Goal: Feedback & Contribution: Leave review/rating

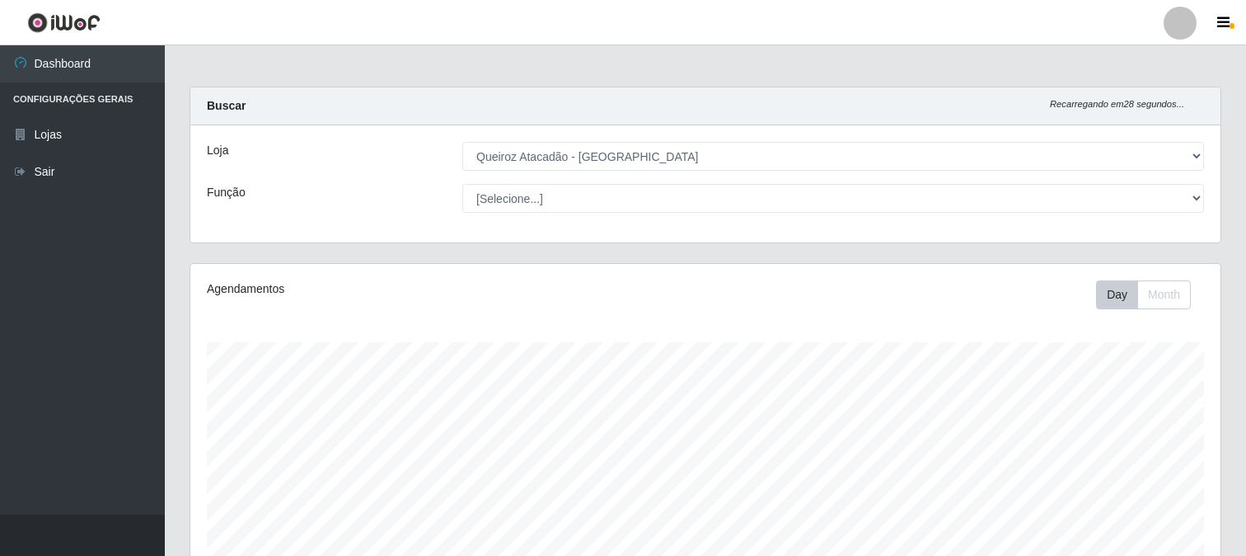
select select "464"
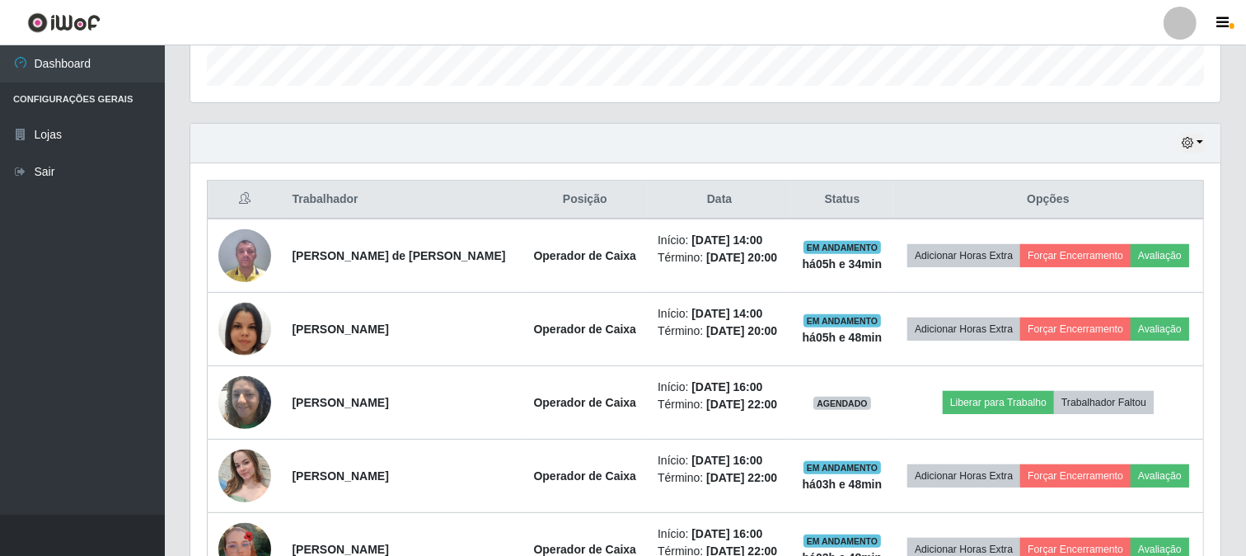
scroll to position [503, 0]
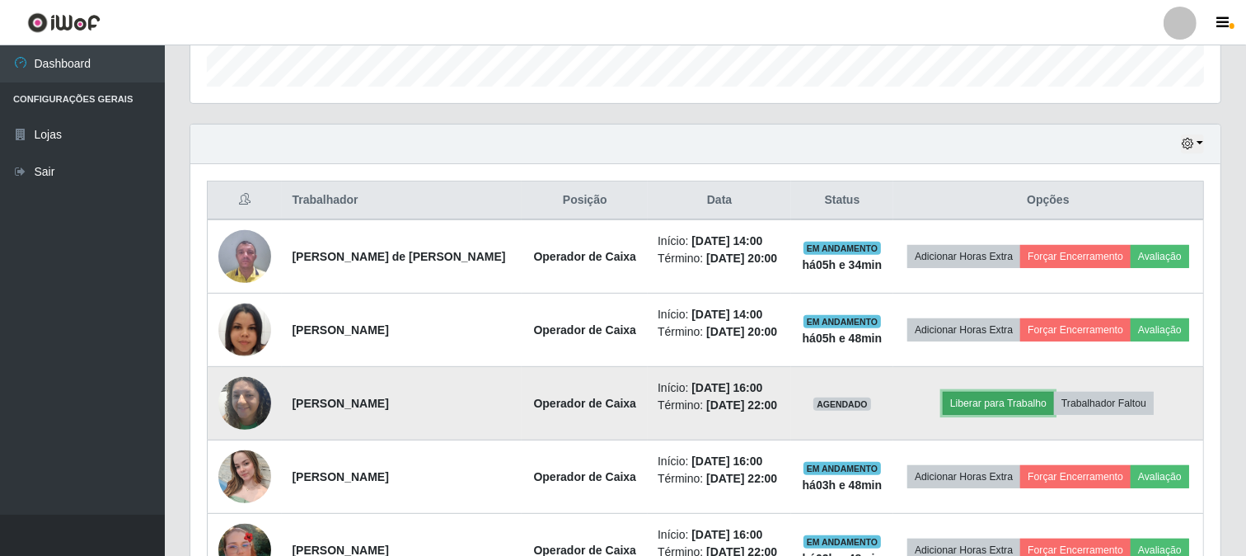
click at [988, 394] on button "Liberar para Trabalho" at bounding box center [998, 403] width 111 height 23
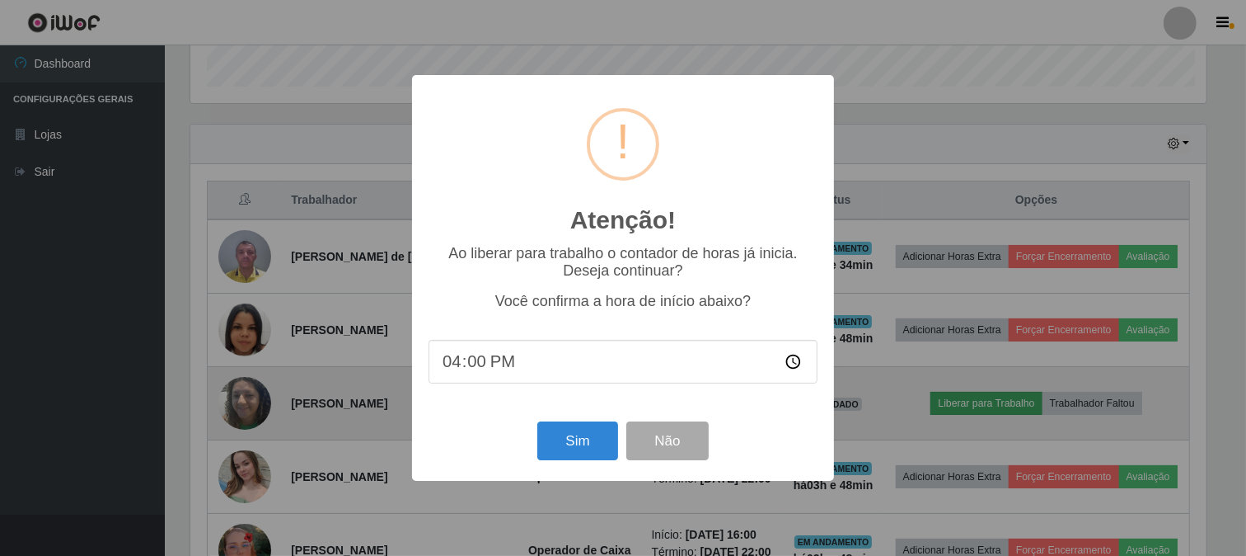
scroll to position [341, 1020]
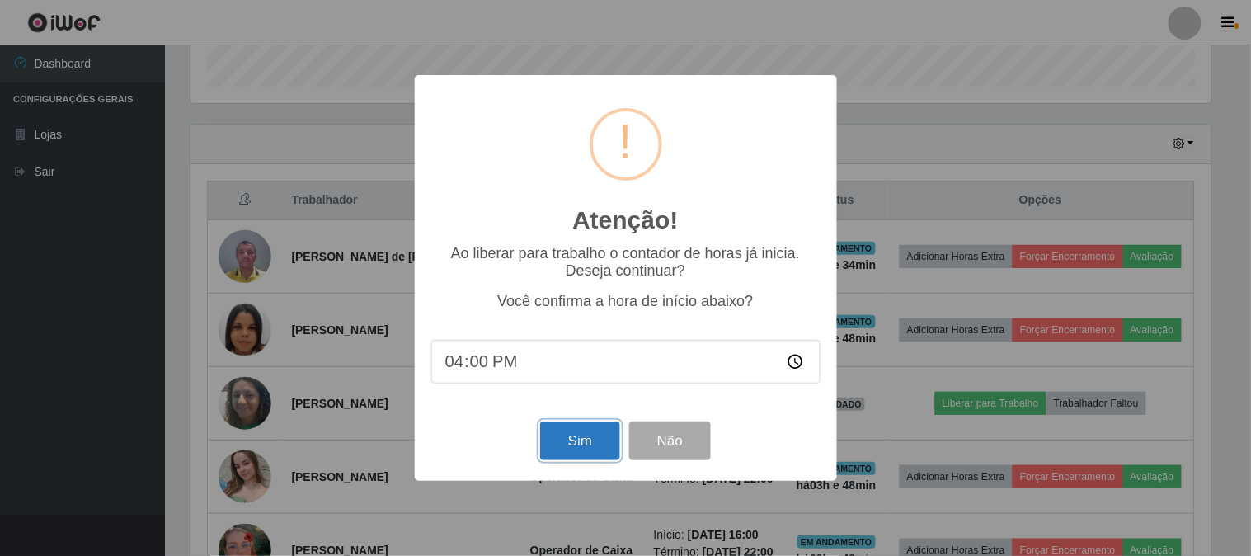
click at [589, 451] on button "Sim" at bounding box center [580, 440] width 80 height 39
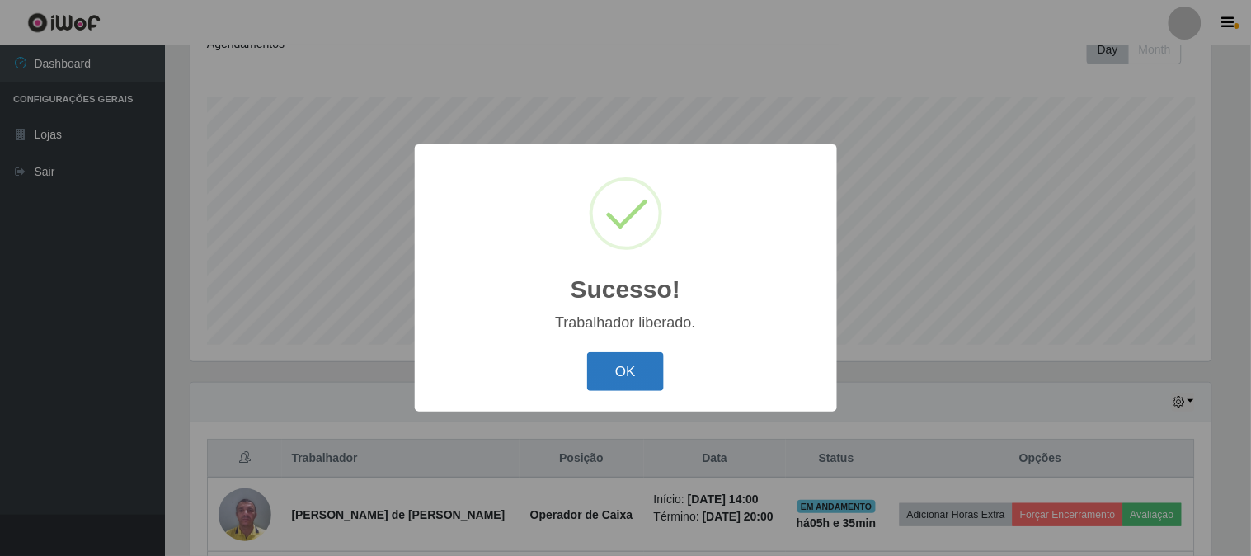
click at [602, 383] on button "OK" at bounding box center [625, 371] width 77 height 39
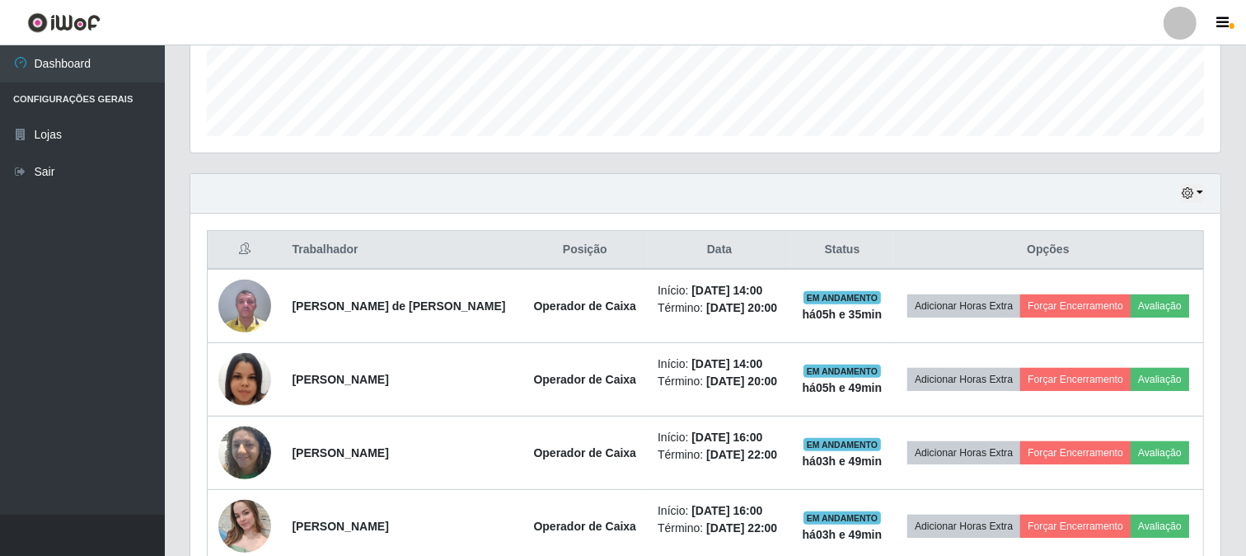
scroll to position [594, 0]
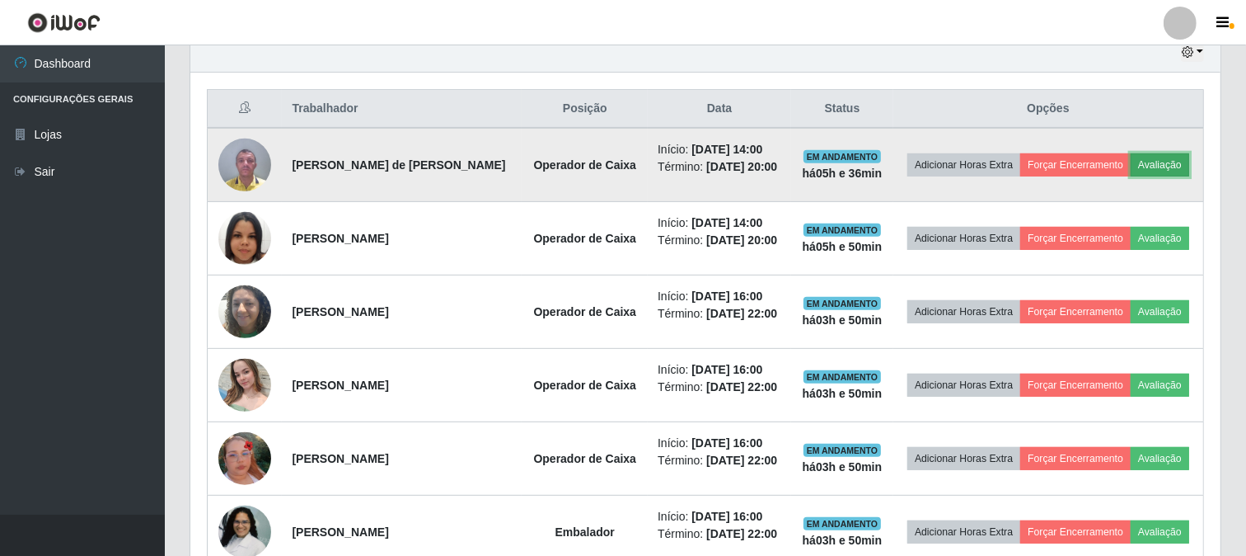
click at [1151, 166] on button "Avaliação" at bounding box center [1160, 164] width 59 height 23
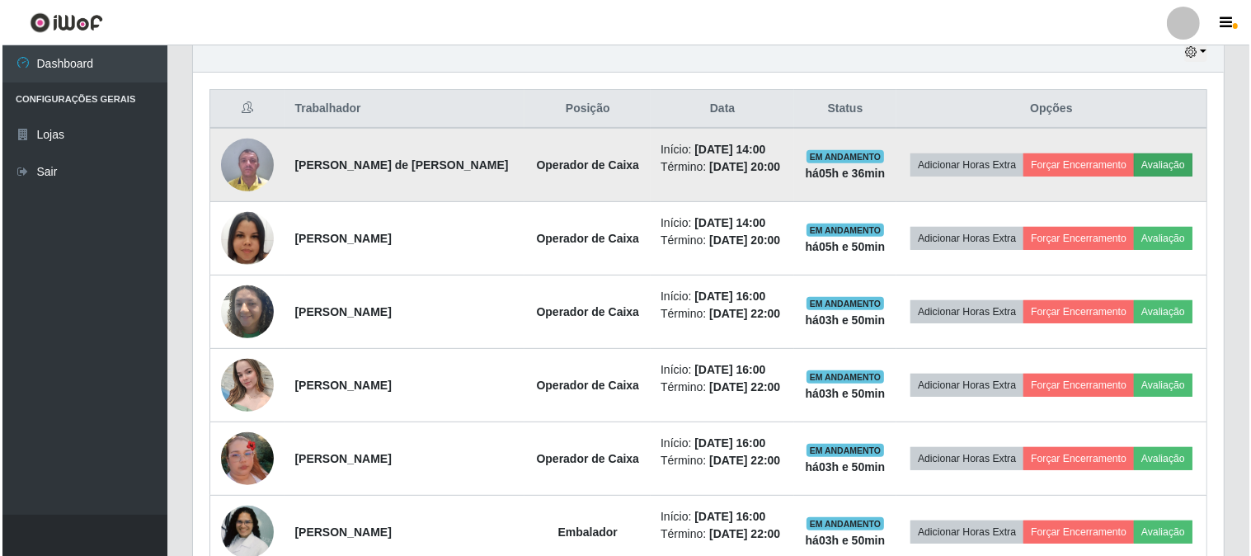
scroll to position [341, 1020]
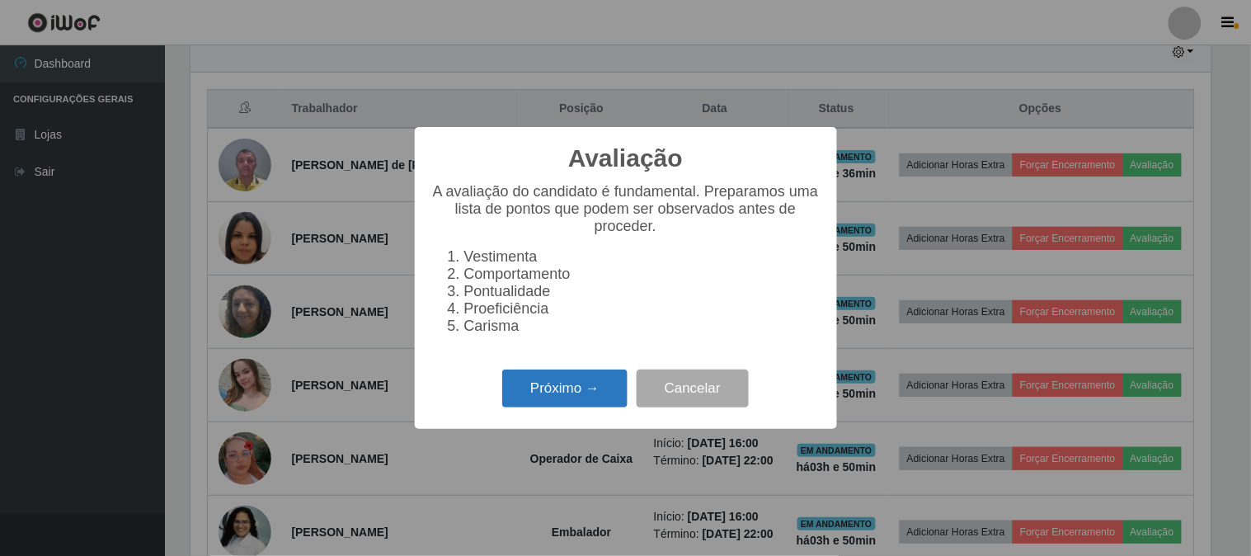
click at [583, 408] on button "Próximo →" at bounding box center [564, 388] width 125 height 39
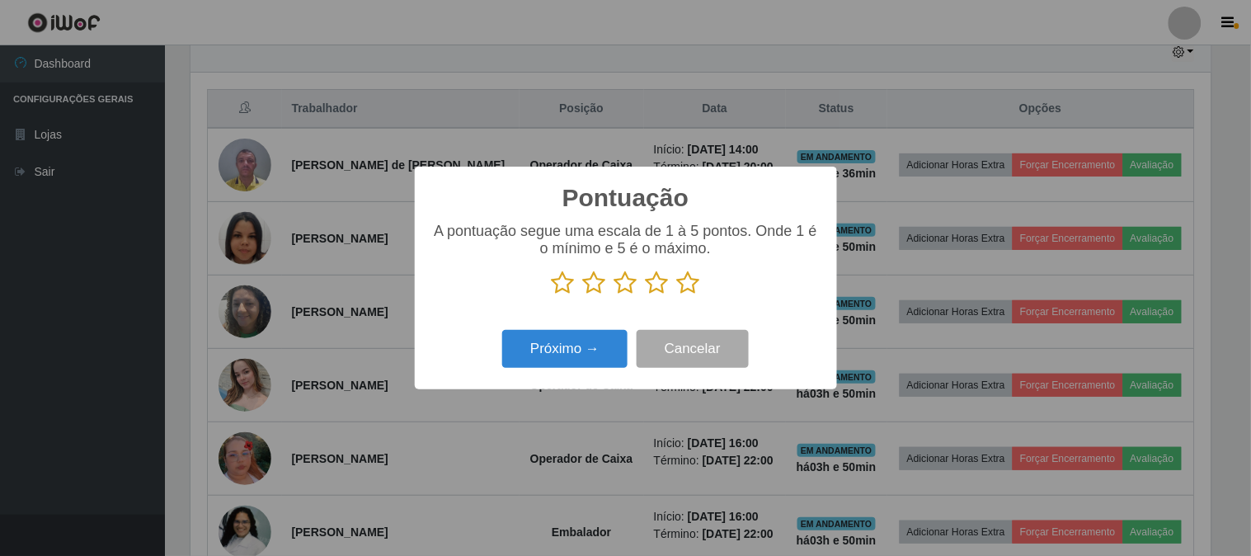
click at [659, 294] on icon at bounding box center [656, 282] width 23 height 25
click at [645, 295] on input "radio" at bounding box center [645, 295] width 0 height 0
click at [575, 333] on button "Próximo →" at bounding box center [564, 349] width 125 height 39
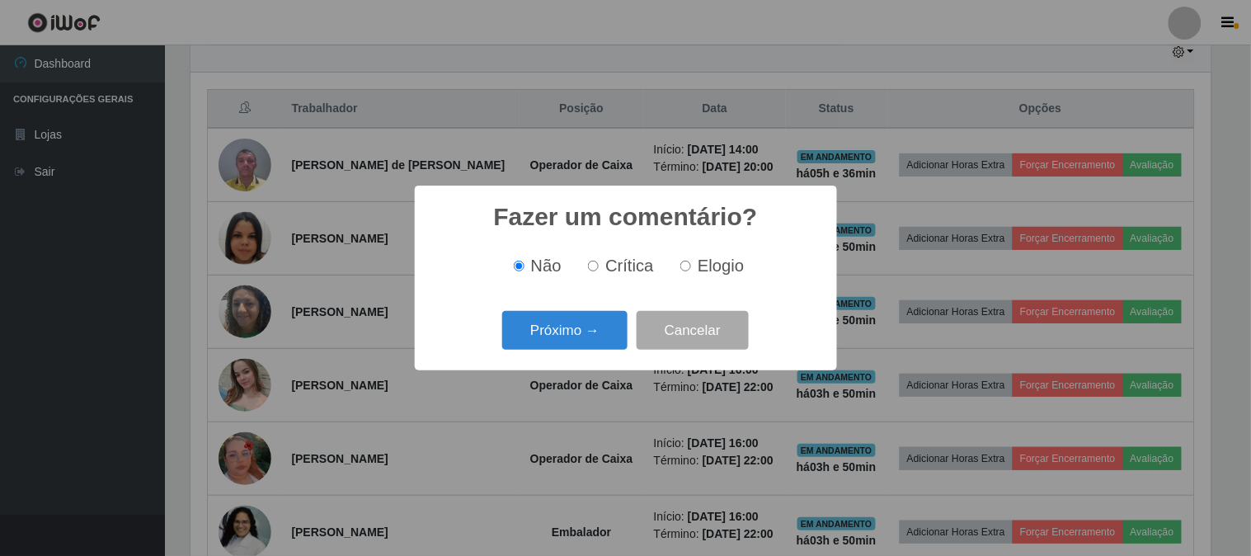
drag, startPoint x: 562, startPoint y: 382, endPoint x: 564, endPoint y: 367, distance: 14.9
click at [564, 367] on div "Fazer um comentário? × Não Crítica Elogio Próximo → Cancelar" at bounding box center [625, 278] width 1251 height 556
click at [569, 339] on button "Próximo →" at bounding box center [564, 330] width 125 height 39
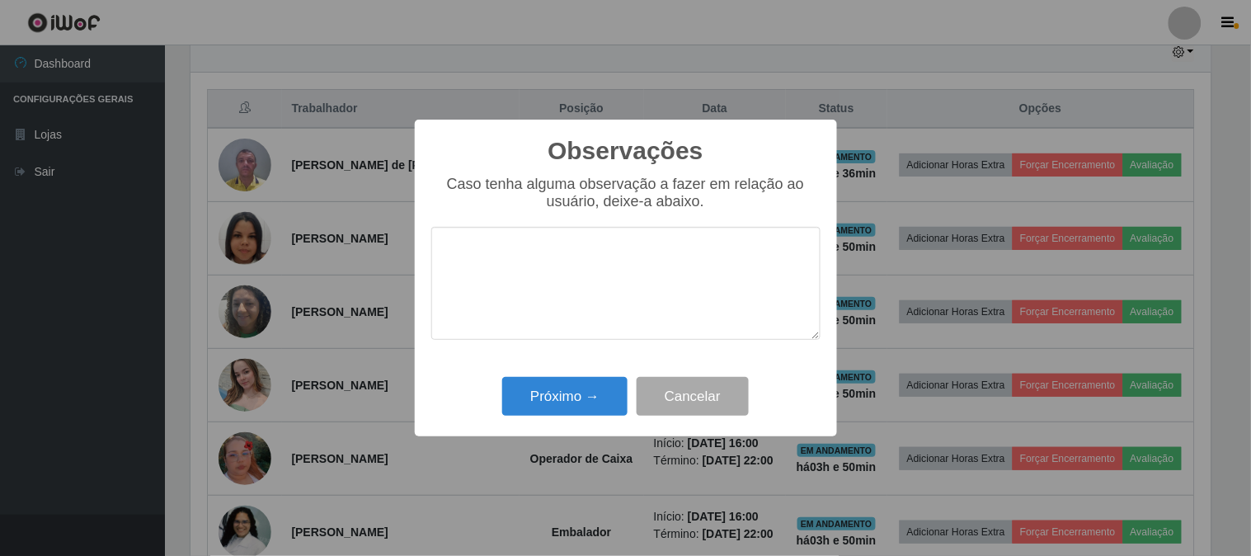
click at [569, 339] on textarea at bounding box center [625, 283] width 389 height 113
click at [580, 392] on button "Próximo →" at bounding box center [564, 396] width 125 height 39
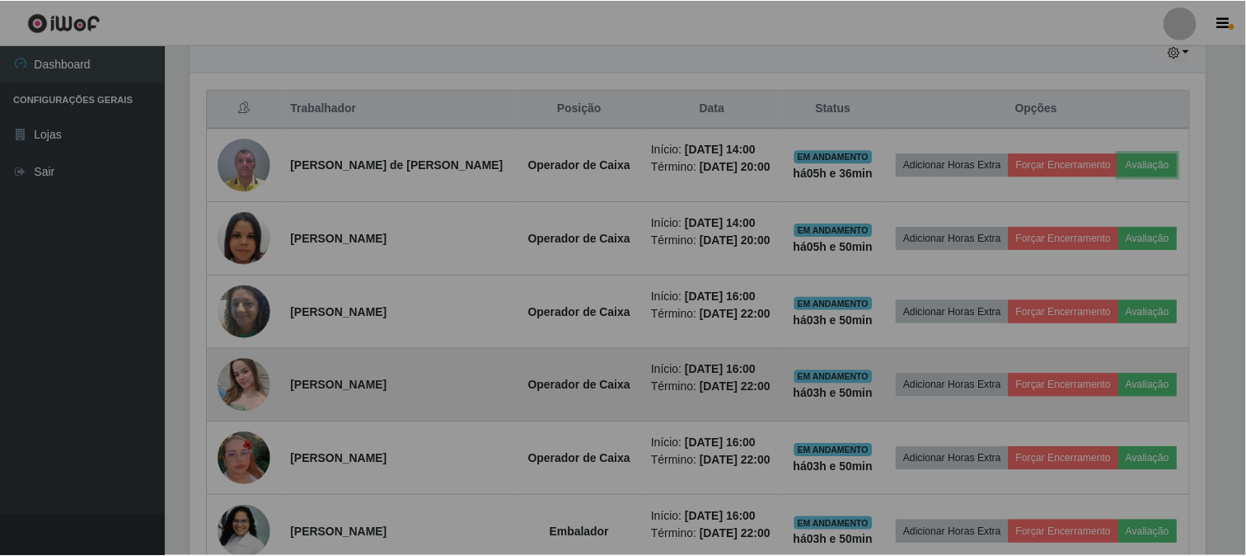
scroll to position [341, 1030]
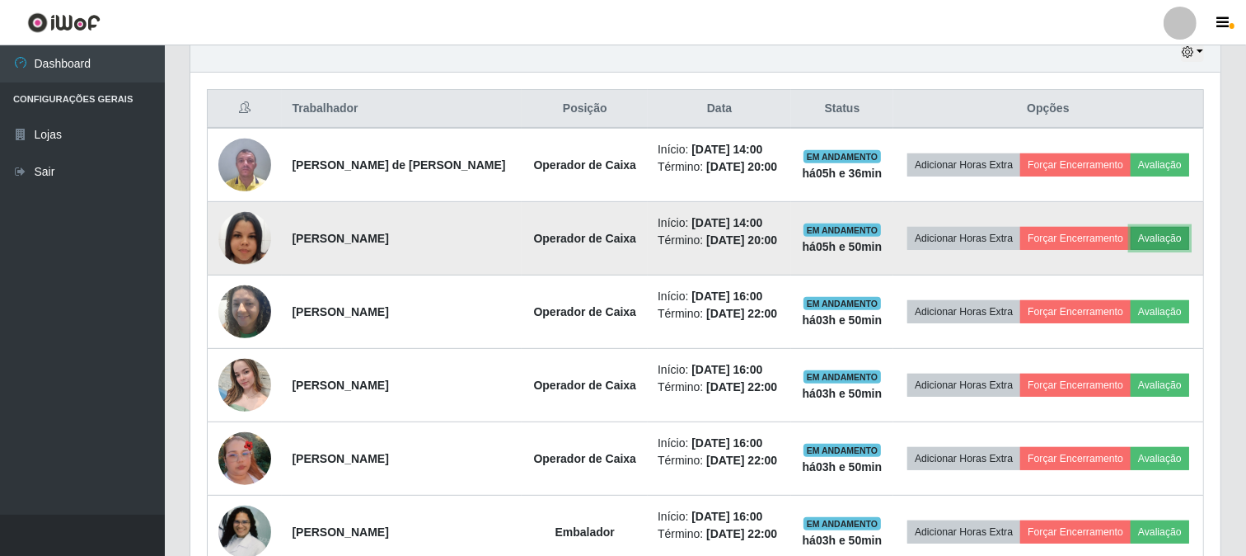
click at [1158, 232] on button "Avaliação" at bounding box center [1160, 238] width 59 height 23
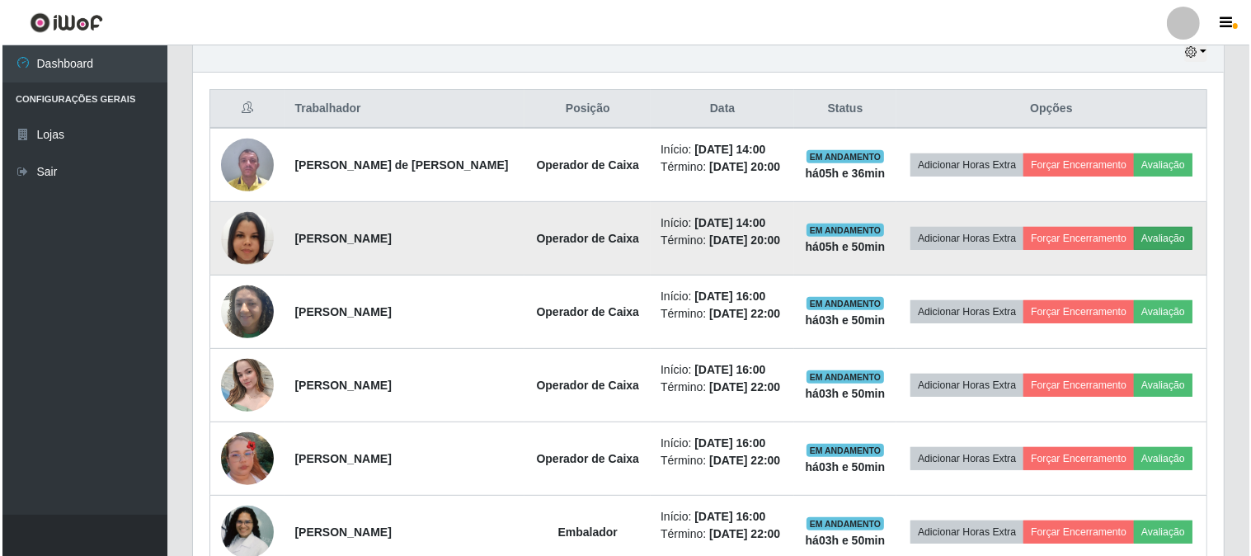
scroll to position [341, 1020]
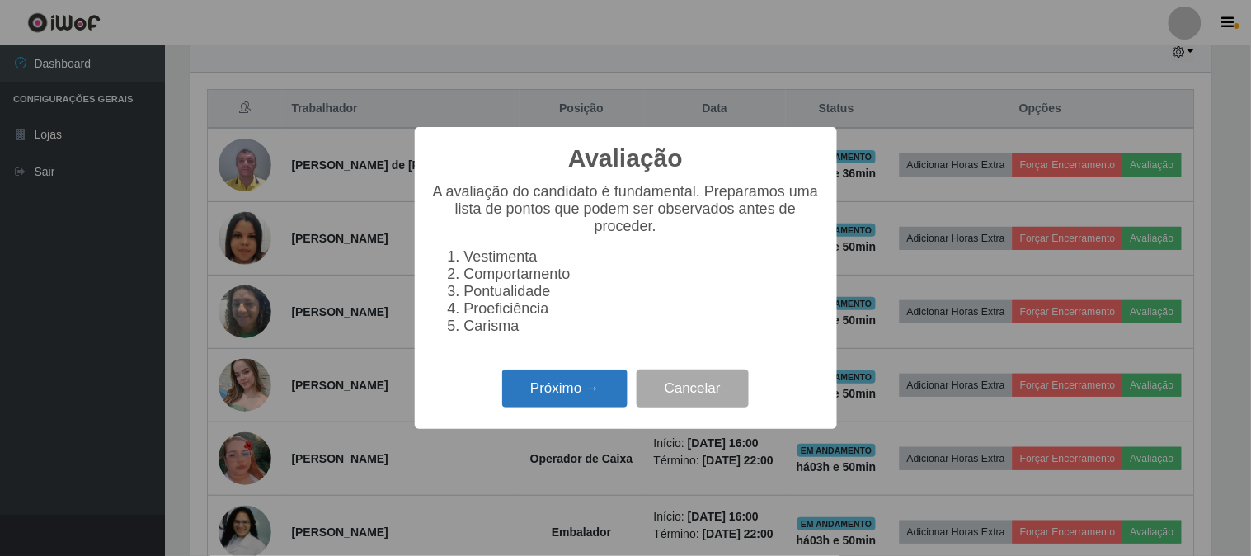
click at [580, 391] on button "Próximo →" at bounding box center [564, 388] width 125 height 39
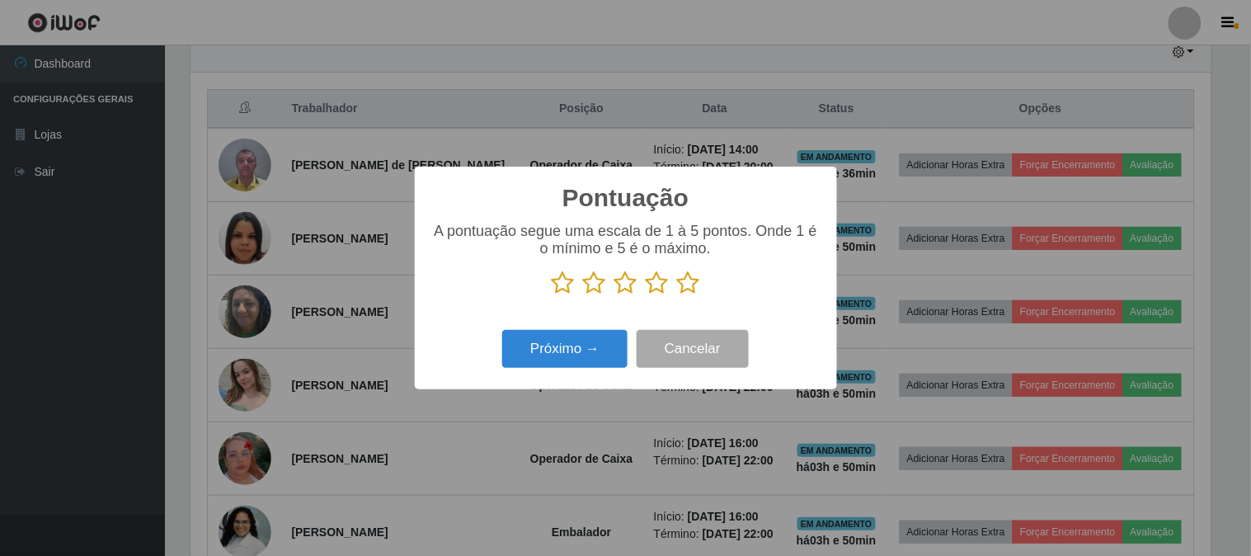
click at [687, 284] on icon at bounding box center [688, 282] width 23 height 25
click at [677, 295] on input "radio" at bounding box center [677, 295] width 0 height 0
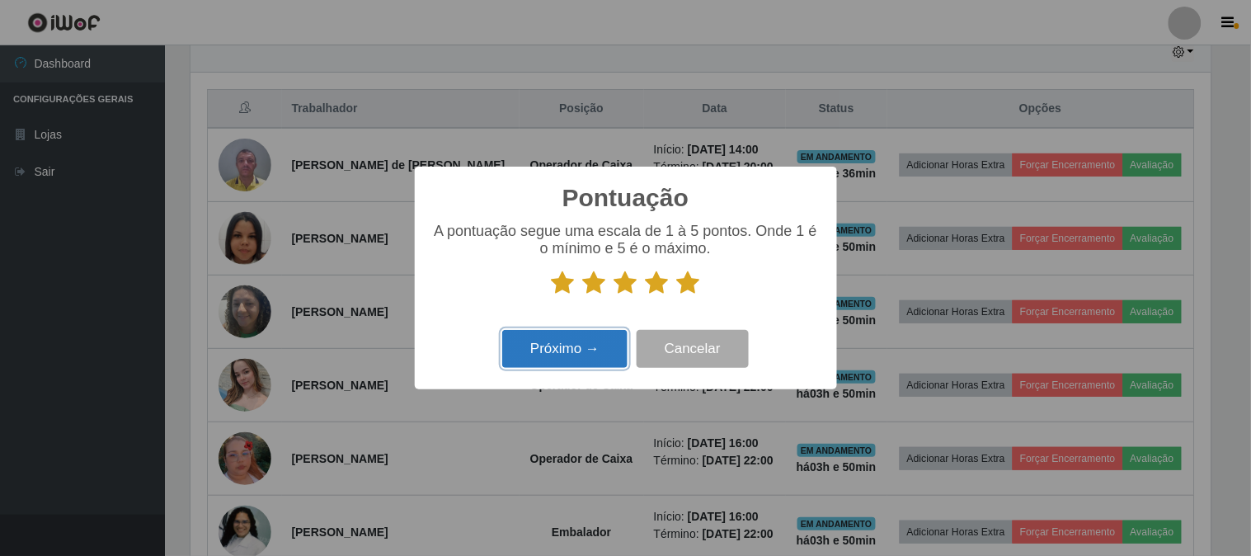
drag, startPoint x: 533, startPoint y: 360, endPoint x: 547, endPoint y: 352, distance: 16.3
click at [547, 352] on button "Próximo →" at bounding box center [564, 349] width 125 height 39
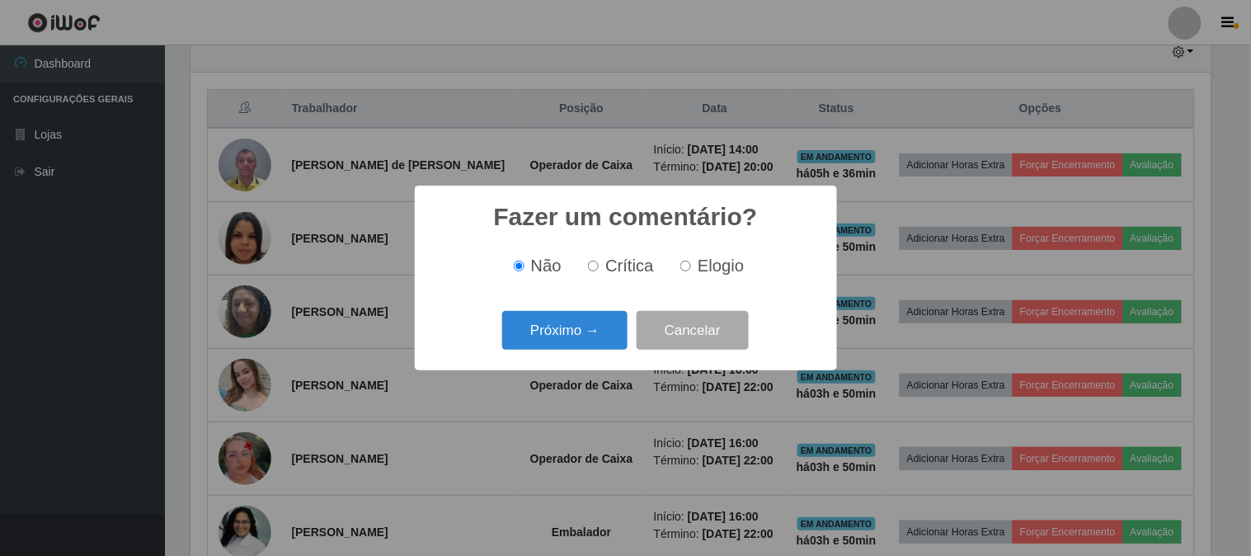
click at [702, 277] on div "Não Crítica Elogio" at bounding box center [625, 266] width 389 height 49
click at [686, 269] on input "Elogio" at bounding box center [685, 265] width 11 height 11
radio input "true"
click at [597, 313] on button "Próximo →" at bounding box center [564, 330] width 125 height 39
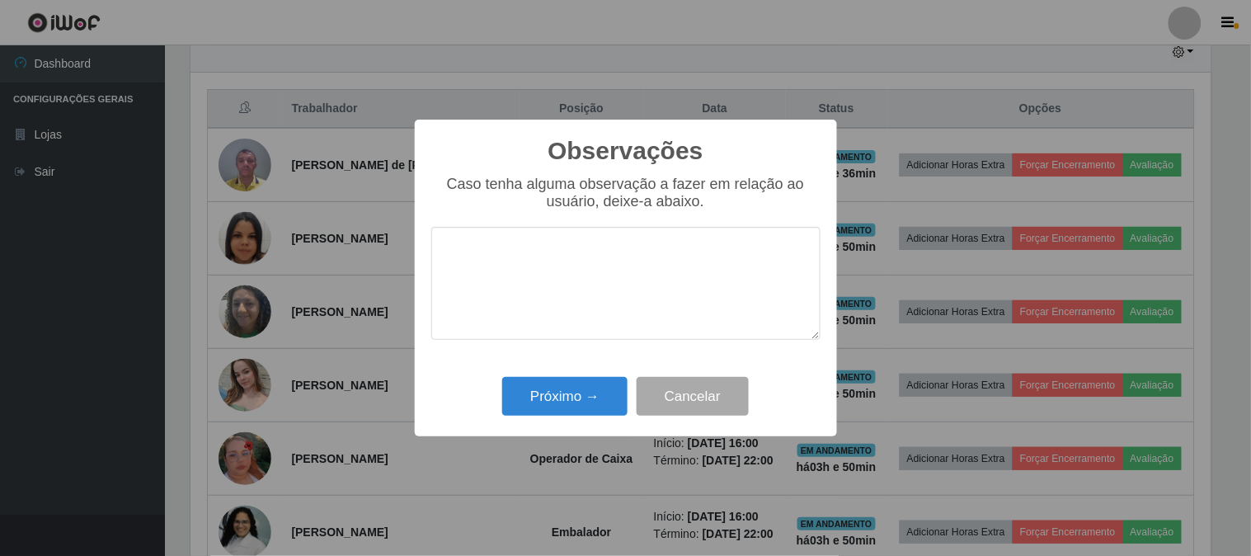
click at [612, 281] on textarea at bounding box center [625, 283] width 389 height 113
type textarea "PONTUAL"
click at [547, 406] on button "Próximo →" at bounding box center [564, 396] width 125 height 39
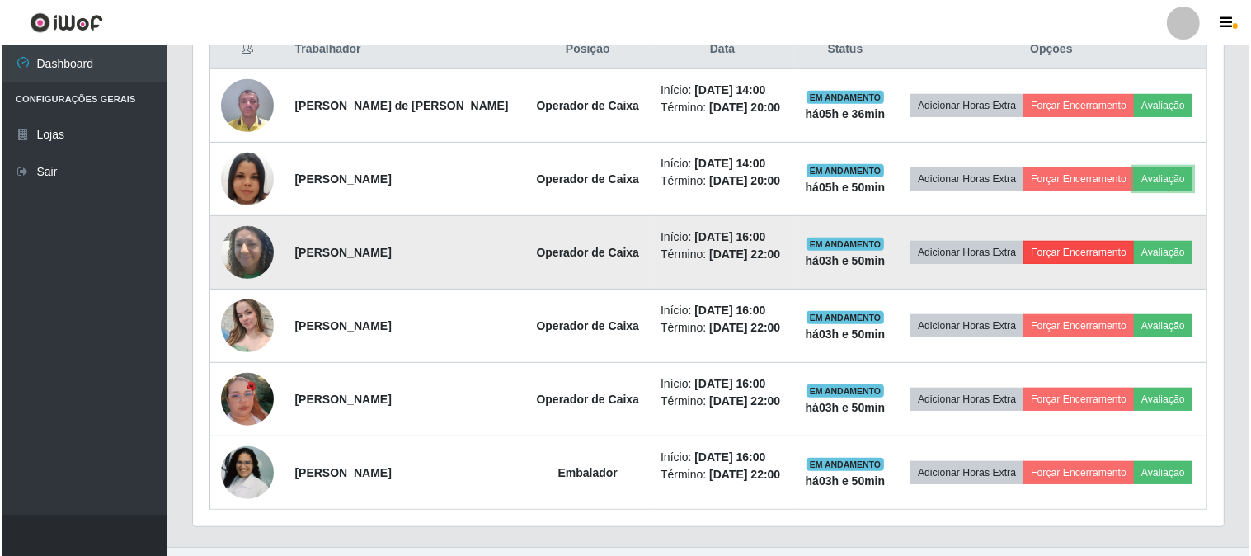
scroll to position [686, 0]
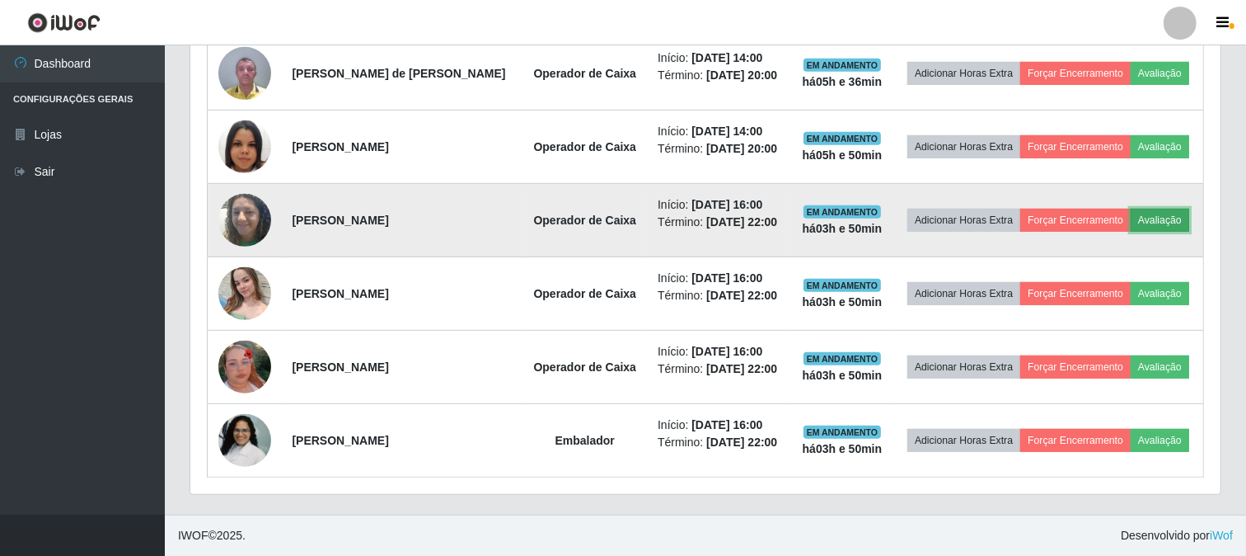
click at [1143, 209] on button "Avaliação" at bounding box center [1160, 220] width 59 height 23
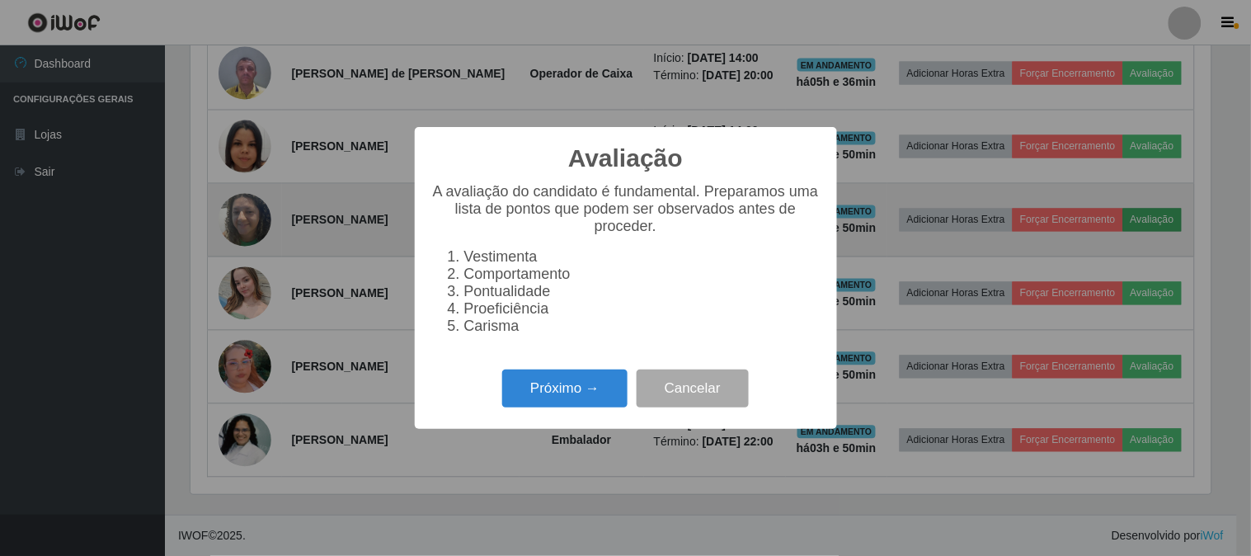
scroll to position [341, 1020]
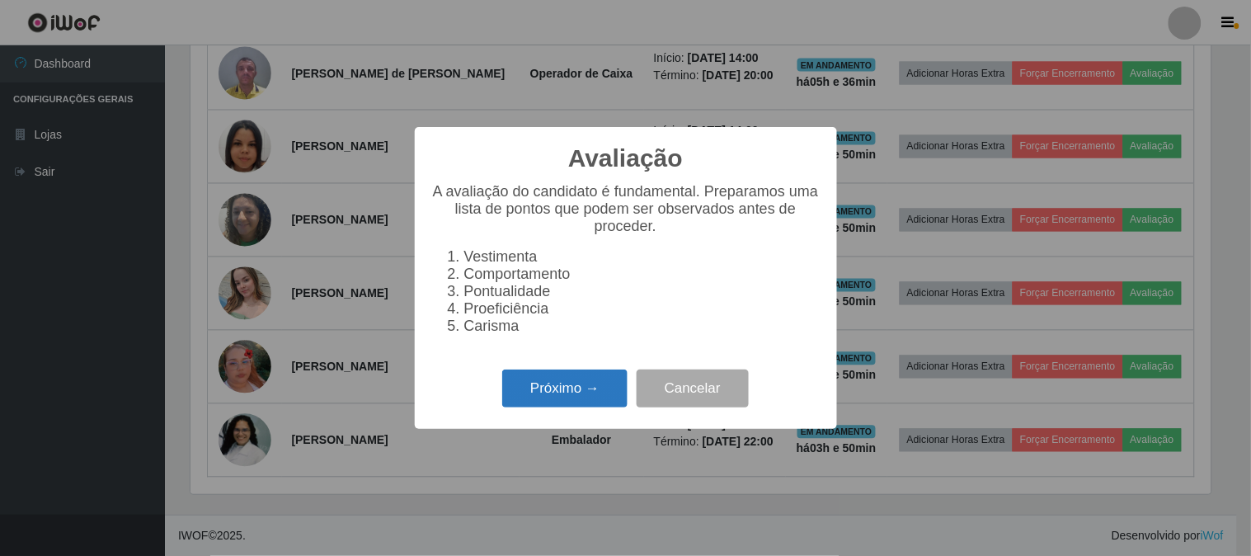
click at [542, 401] on button "Próximo →" at bounding box center [564, 388] width 125 height 39
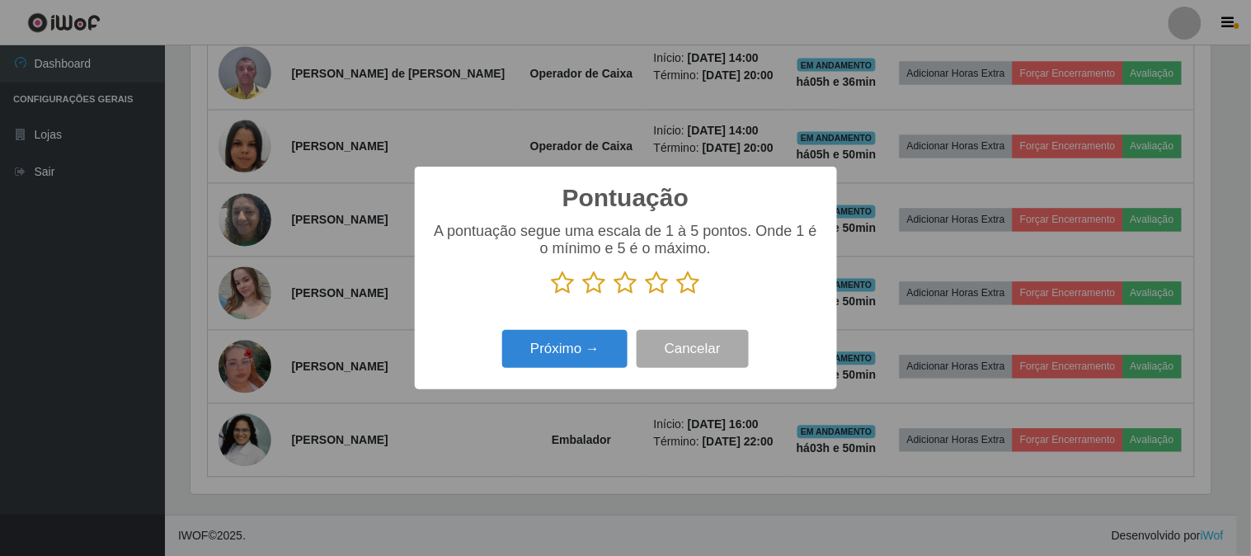
scroll to position [823994, 823316]
click at [689, 285] on icon at bounding box center [688, 282] width 23 height 25
click at [677, 295] on input "radio" at bounding box center [677, 295] width 0 height 0
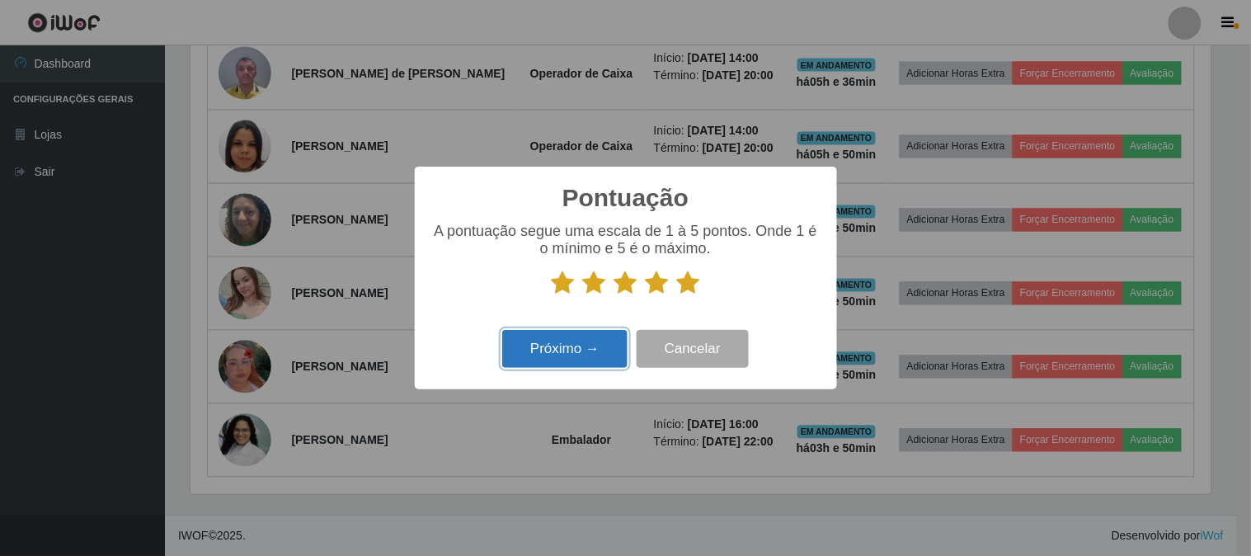
click at [523, 349] on button "Próximo →" at bounding box center [564, 349] width 125 height 39
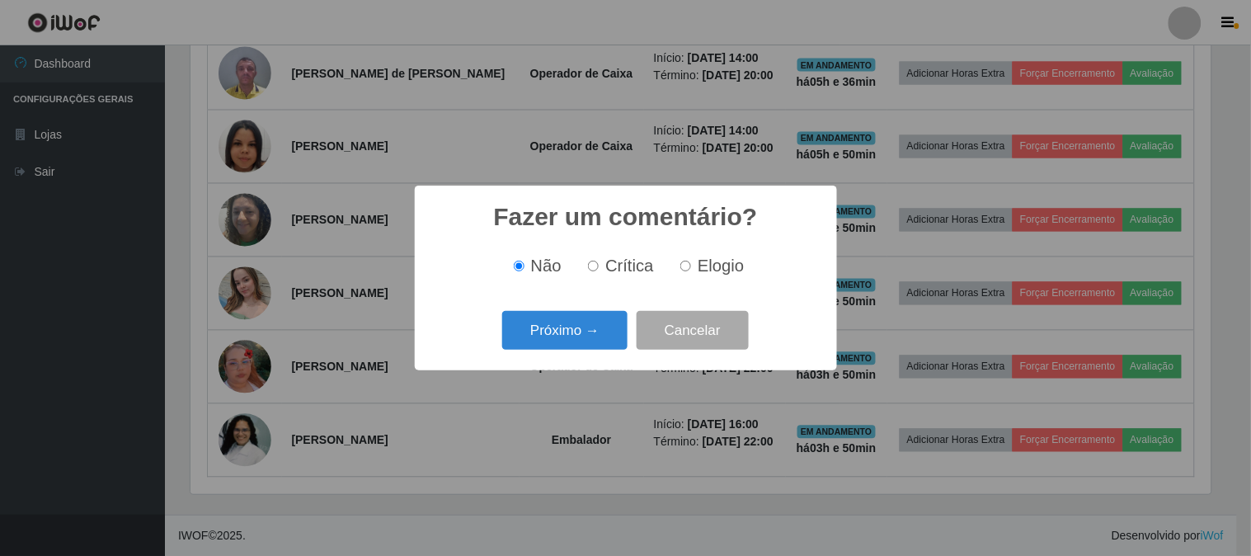
click at [696, 265] on label "Elogio" at bounding box center [708, 265] width 70 height 19
click at [691, 265] on input "Elogio" at bounding box center [685, 265] width 11 height 11
radio input "true"
click at [540, 341] on button "Próximo →" at bounding box center [564, 330] width 125 height 39
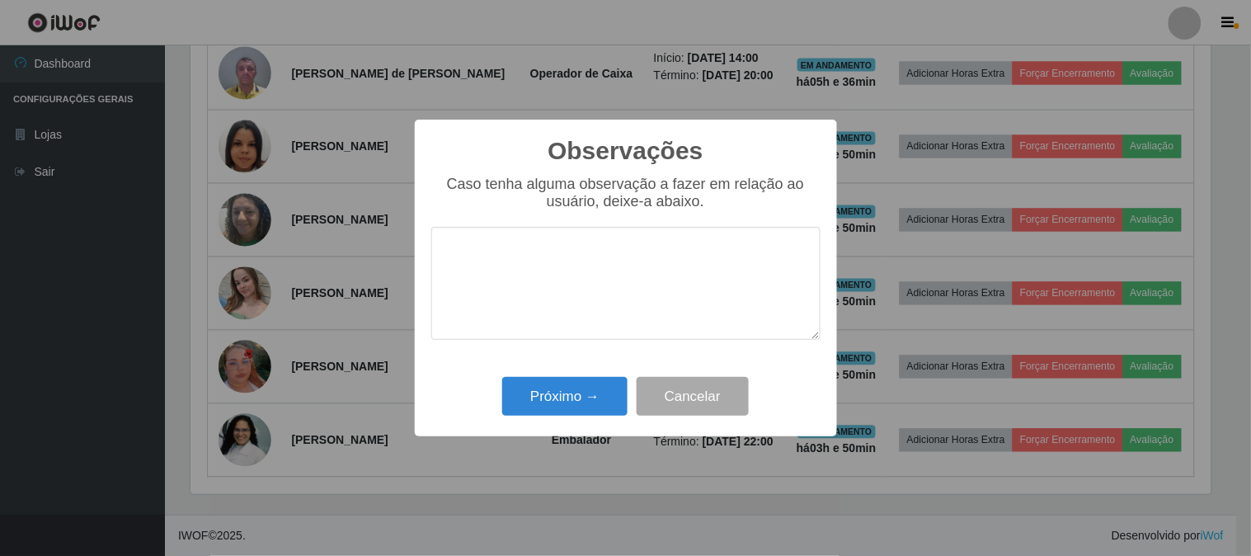
click at [578, 248] on textarea at bounding box center [625, 283] width 389 height 113
type textarea "PONTUAL E AGIL"
click at [547, 398] on button "Próximo →" at bounding box center [564, 396] width 125 height 39
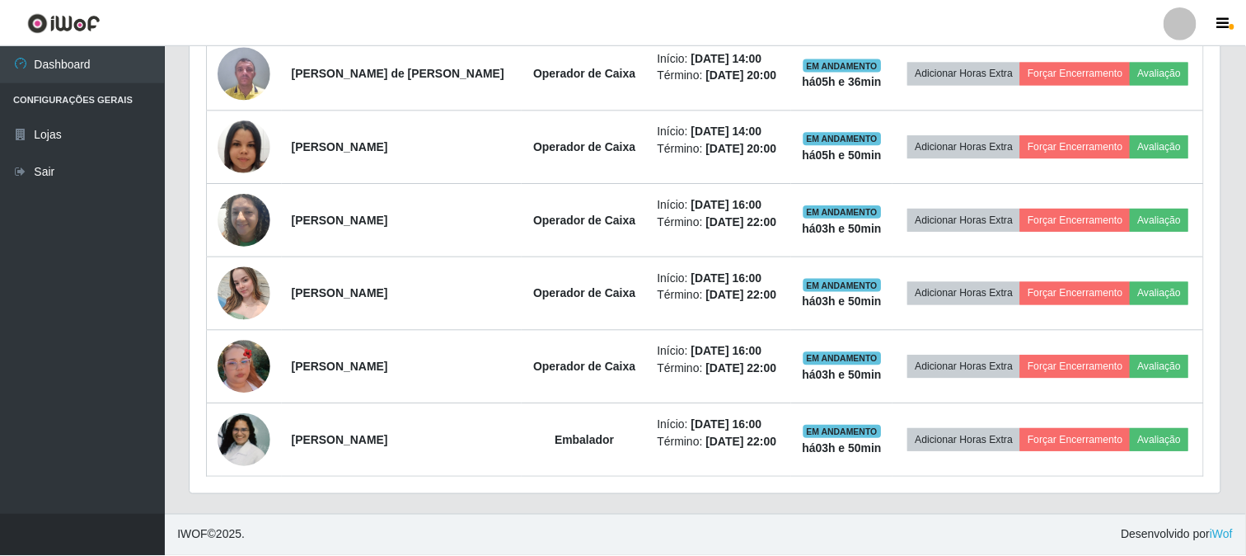
scroll to position [341, 1030]
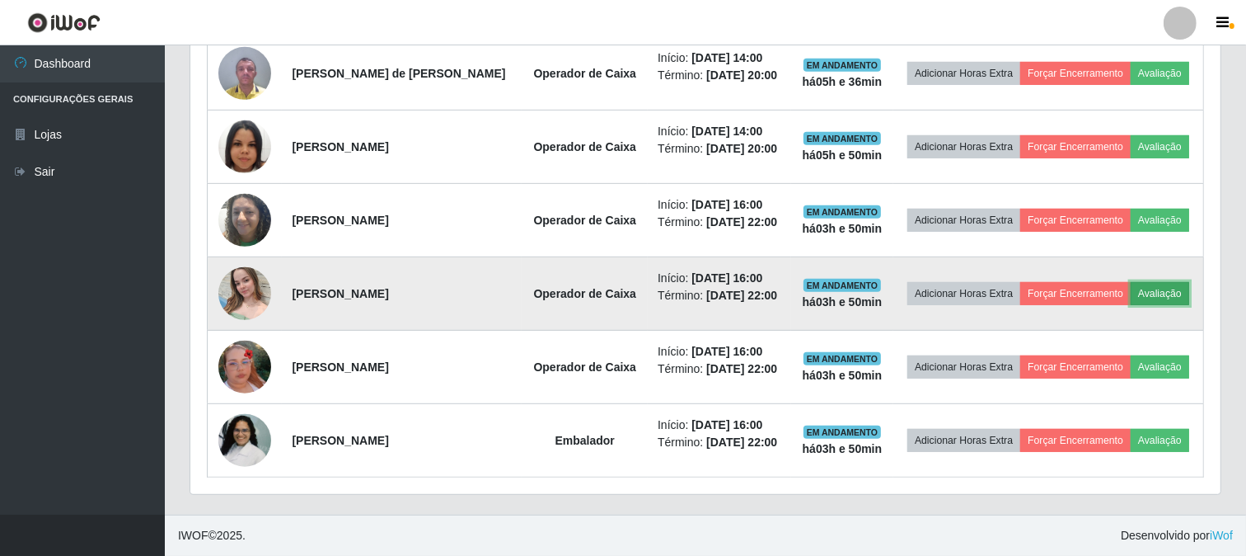
click at [1136, 294] on button "Avaliação" at bounding box center [1160, 293] width 59 height 23
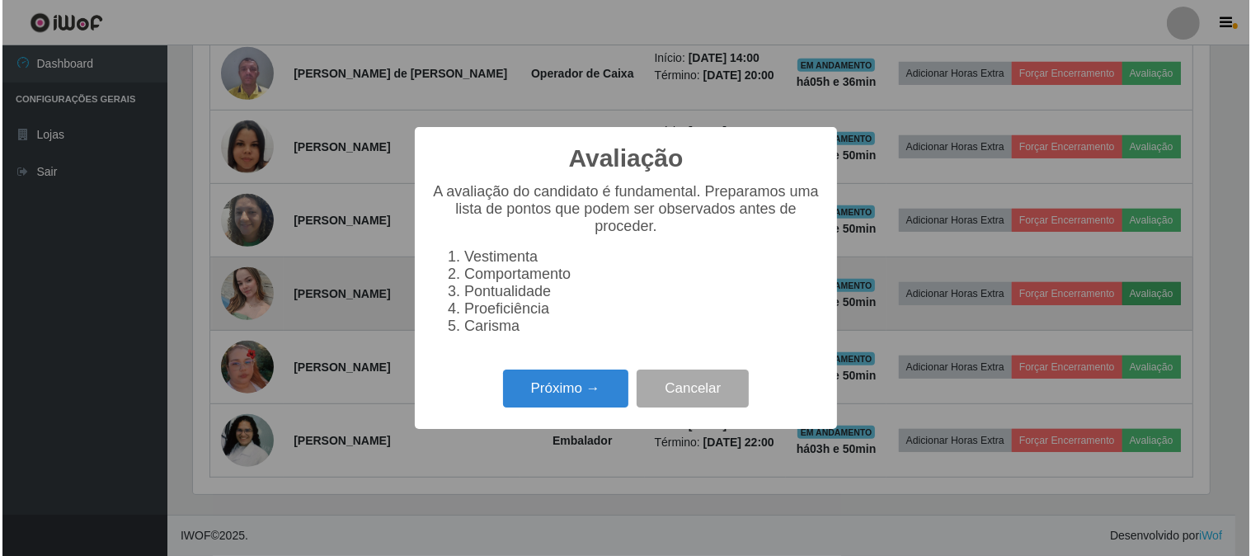
scroll to position [341, 1020]
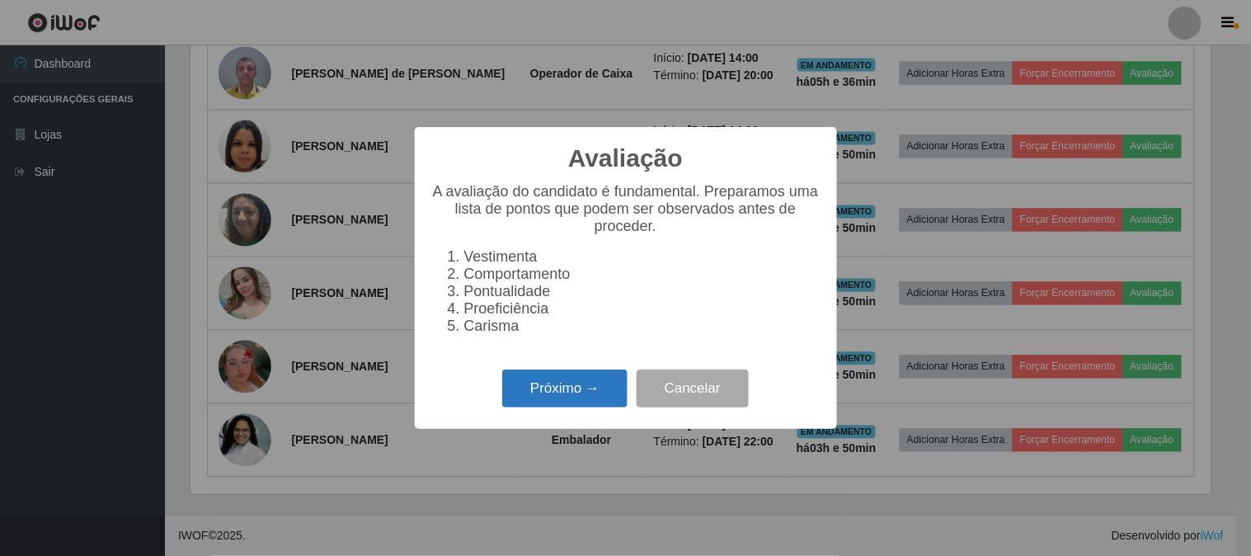
click at [547, 401] on button "Próximo →" at bounding box center [564, 388] width 125 height 39
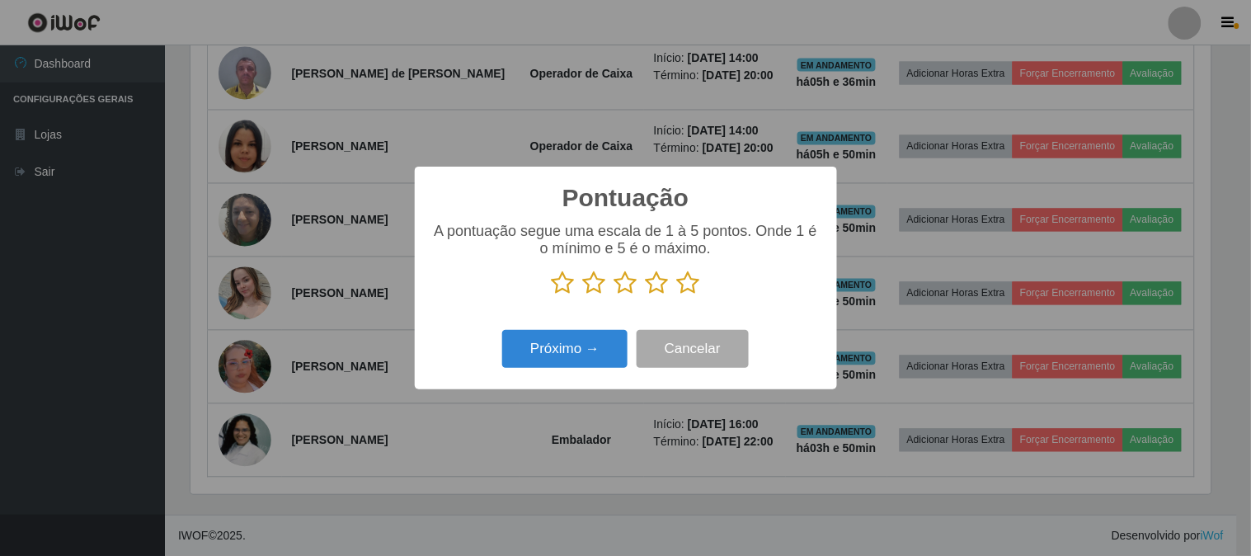
scroll to position [823994, 823316]
click at [687, 287] on icon at bounding box center [688, 282] width 23 height 25
click at [677, 295] on input "radio" at bounding box center [677, 295] width 0 height 0
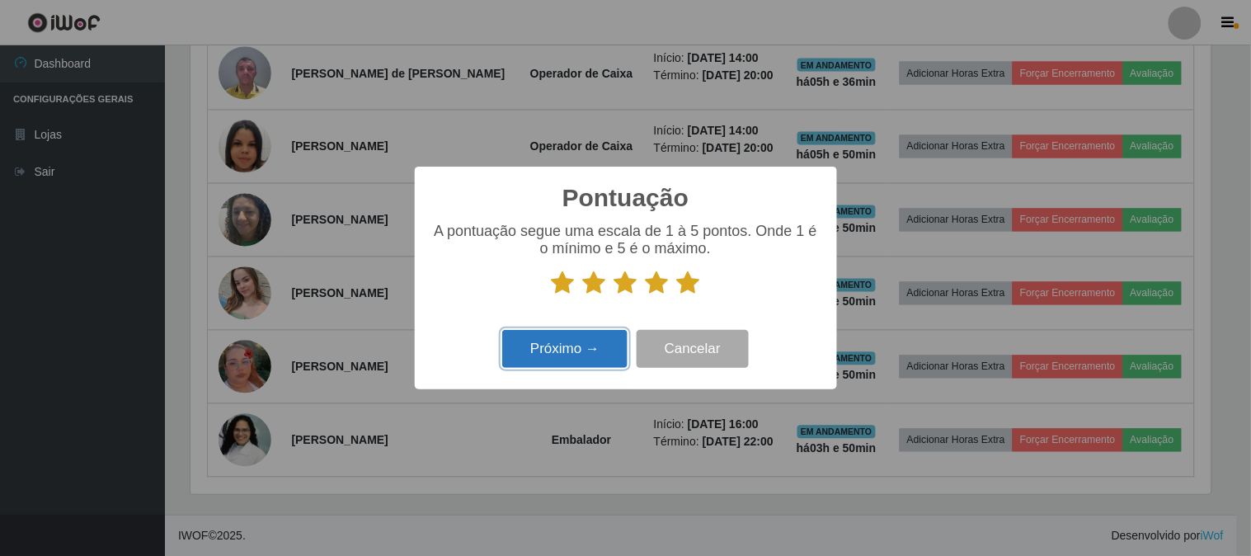
click at [603, 339] on button "Próximo →" at bounding box center [564, 349] width 125 height 39
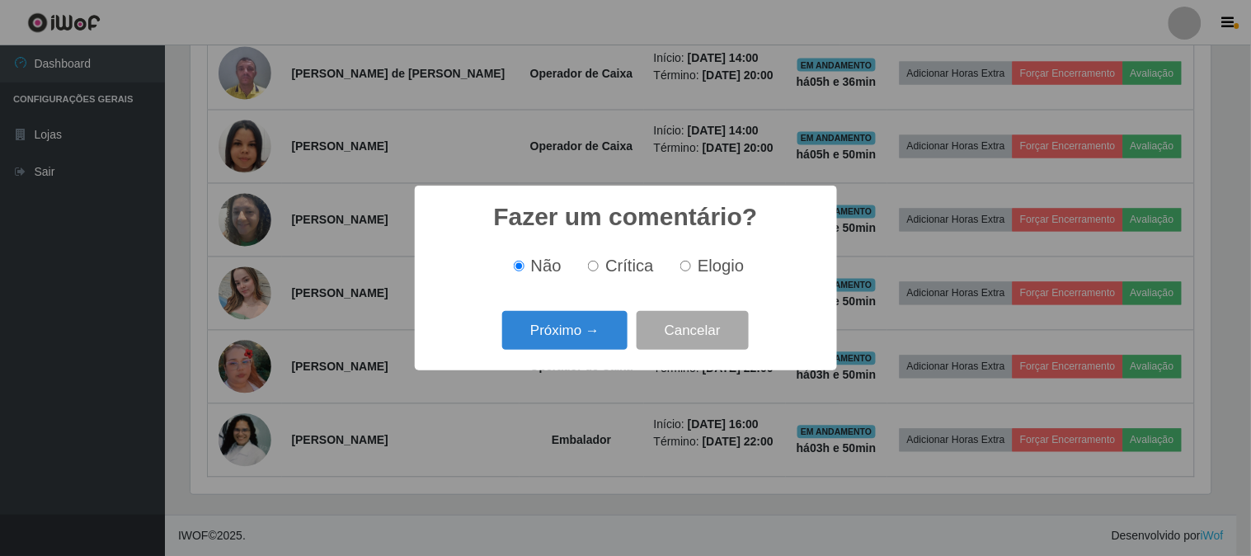
click at [690, 275] on label "Elogio" at bounding box center [708, 265] width 70 height 19
click at [690, 271] on input "Elogio" at bounding box center [685, 265] width 11 height 11
radio input "true"
click at [592, 326] on button "Próximo →" at bounding box center [564, 330] width 125 height 39
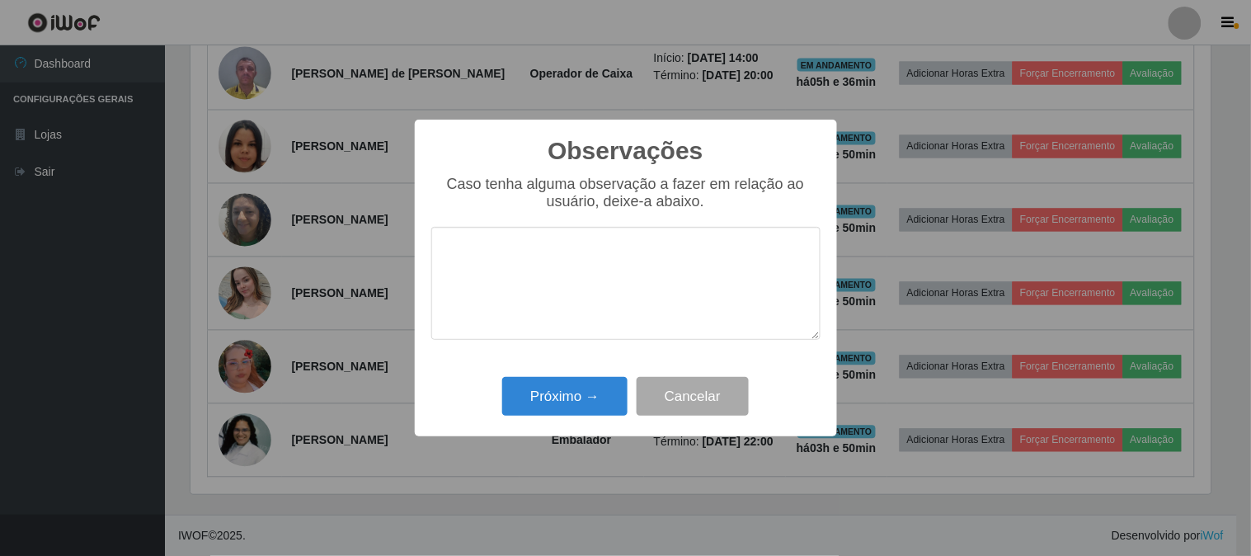
click at [627, 292] on textarea at bounding box center [625, 283] width 389 height 113
type textarea "PONTUAL"
click at [565, 397] on button "Próximo →" at bounding box center [564, 396] width 125 height 39
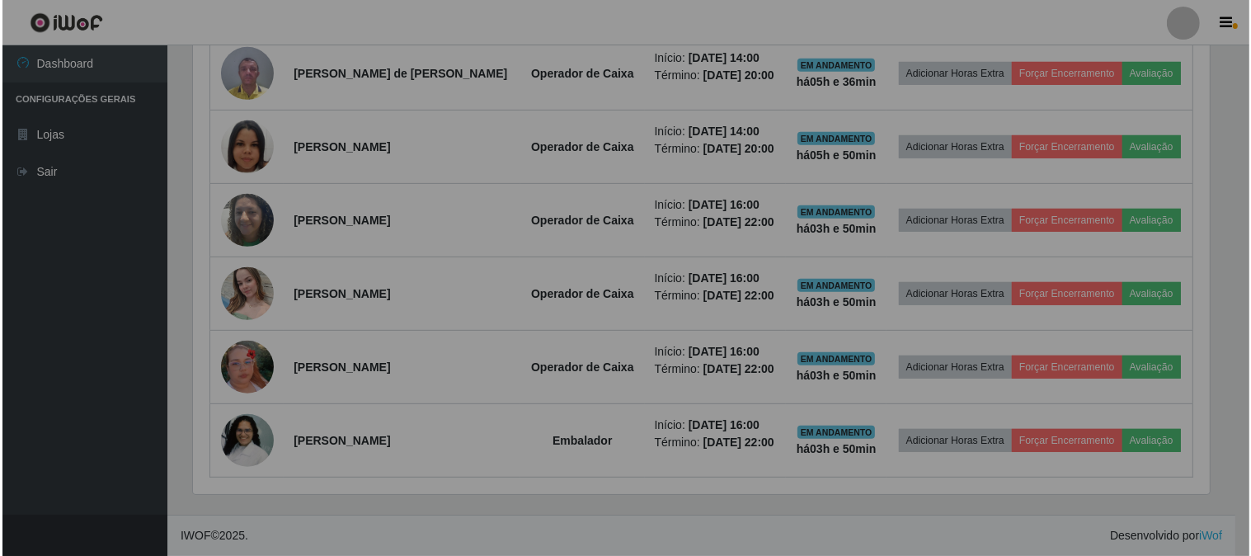
scroll to position [341, 1030]
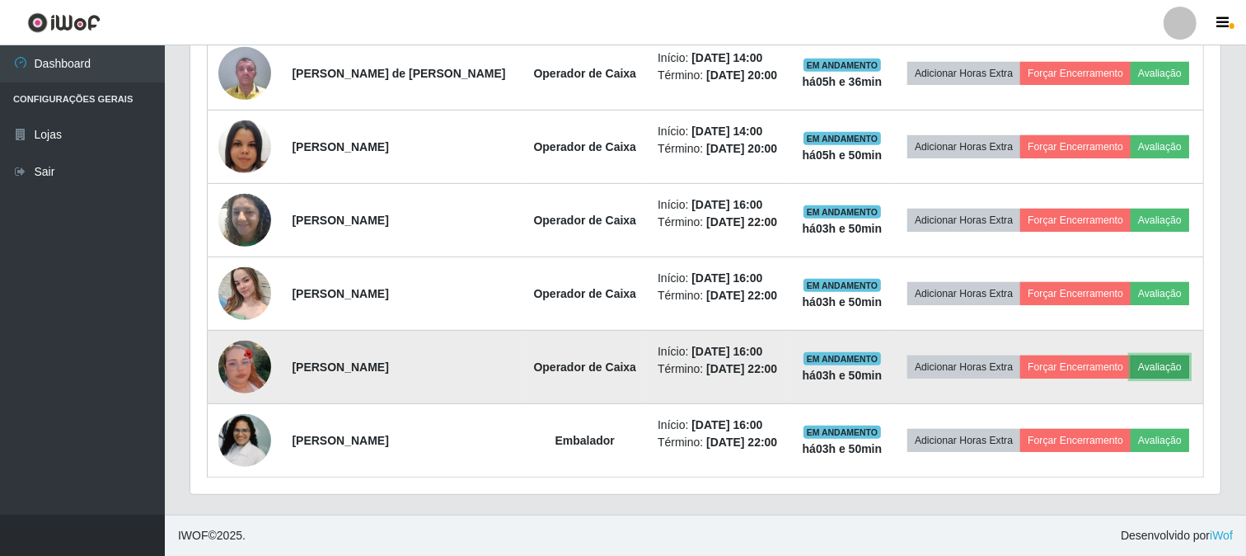
click at [1143, 368] on button "Avaliação" at bounding box center [1160, 366] width 59 height 23
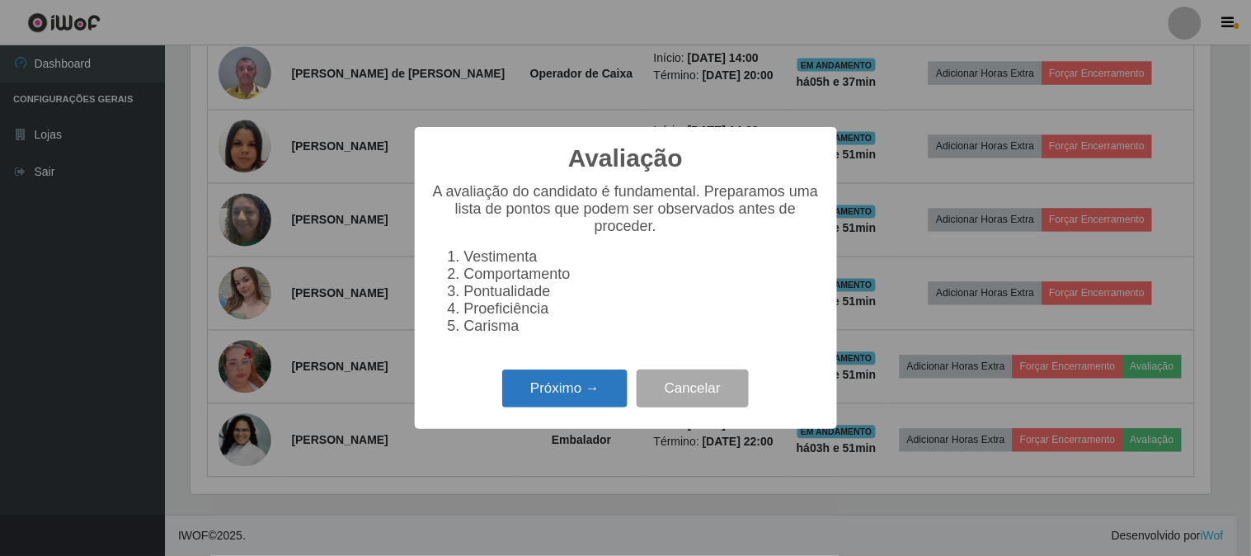
click at [598, 391] on button "Próximo →" at bounding box center [564, 388] width 125 height 39
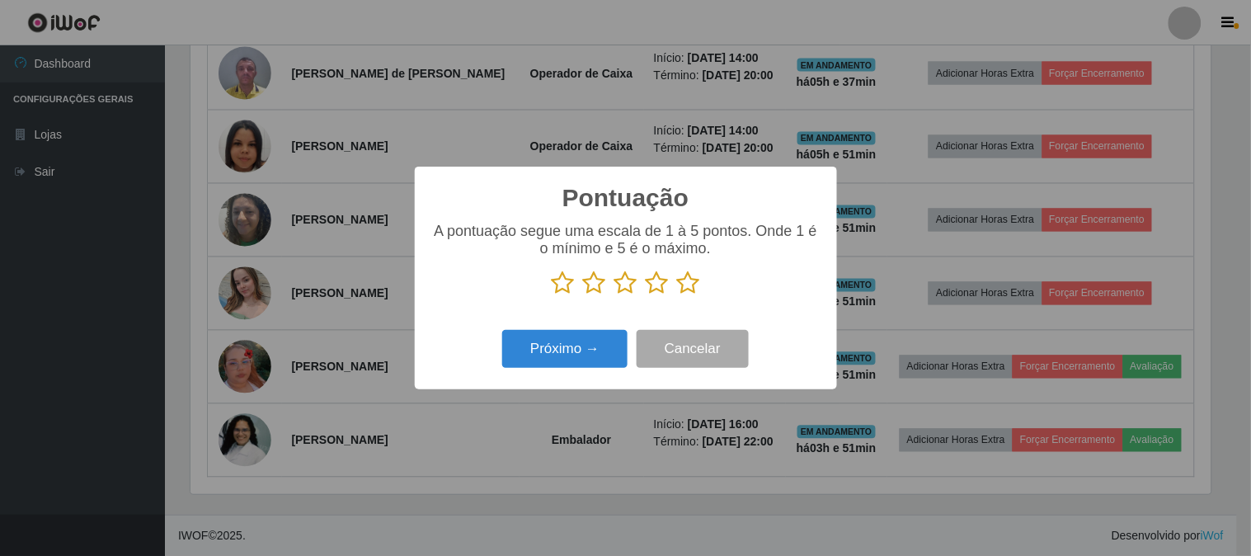
click at [689, 286] on icon at bounding box center [688, 282] width 23 height 25
click at [677, 295] on input "radio" at bounding box center [677, 295] width 0 height 0
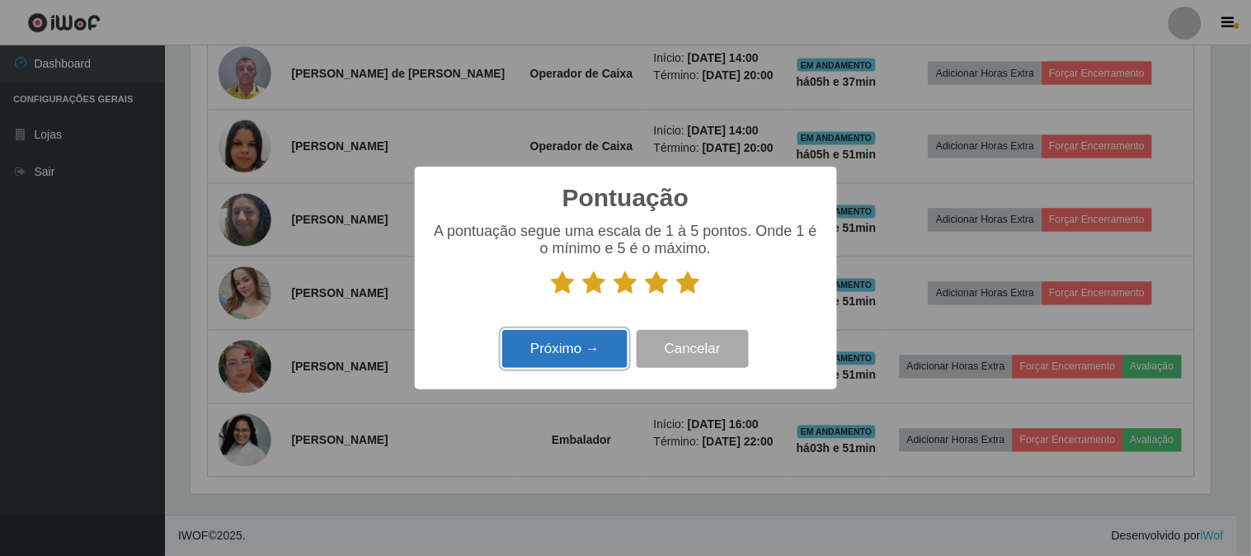
click at [589, 356] on button "Próximo →" at bounding box center [564, 349] width 125 height 39
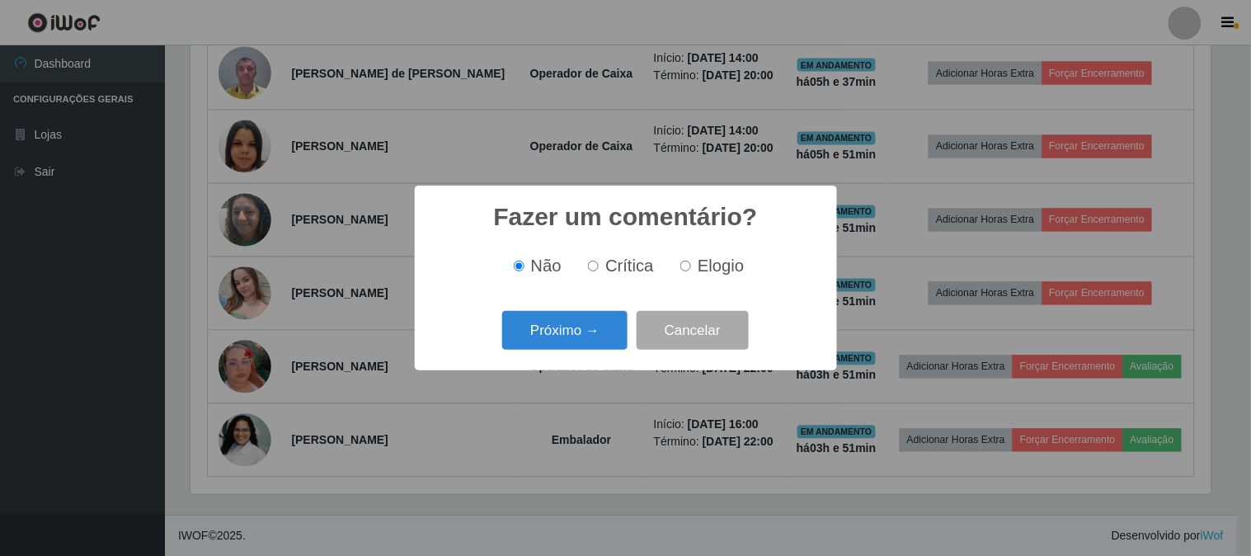
click at [688, 277] on div "Não Crítica Elogio" at bounding box center [625, 266] width 389 height 49
click at [674, 258] on label "Elogio" at bounding box center [708, 265] width 70 height 19
click at [680, 260] on input "Elogio" at bounding box center [685, 265] width 11 height 11
radio input "true"
drag, startPoint x: 549, startPoint y: 332, endPoint x: 553, endPoint y: 319, distance: 13.8
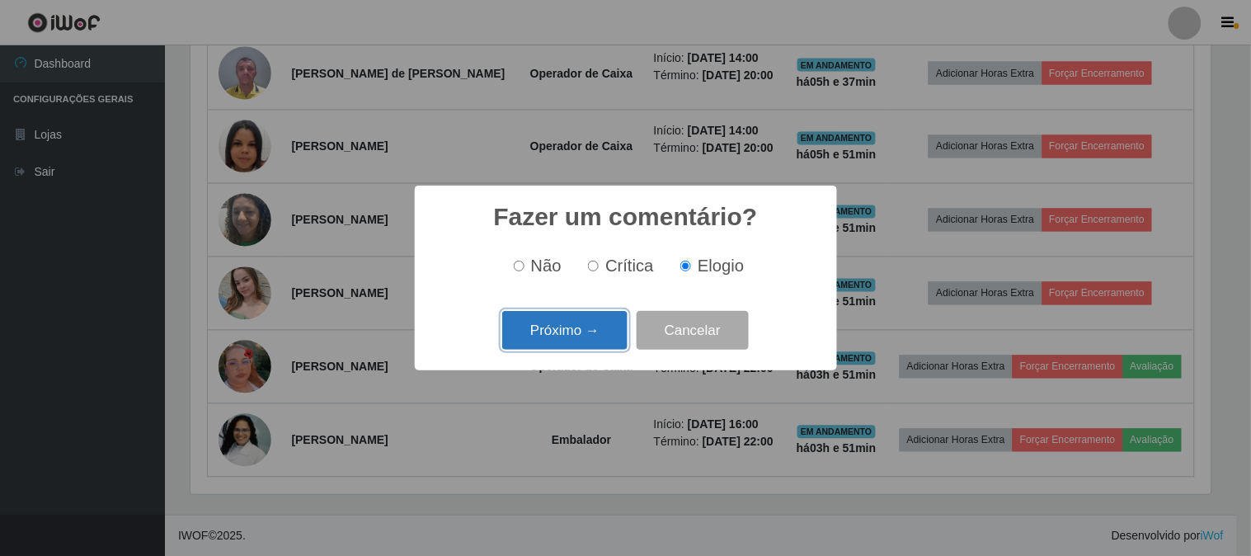
click at [553, 319] on button "Próximo →" at bounding box center [564, 330] width 125 height 39
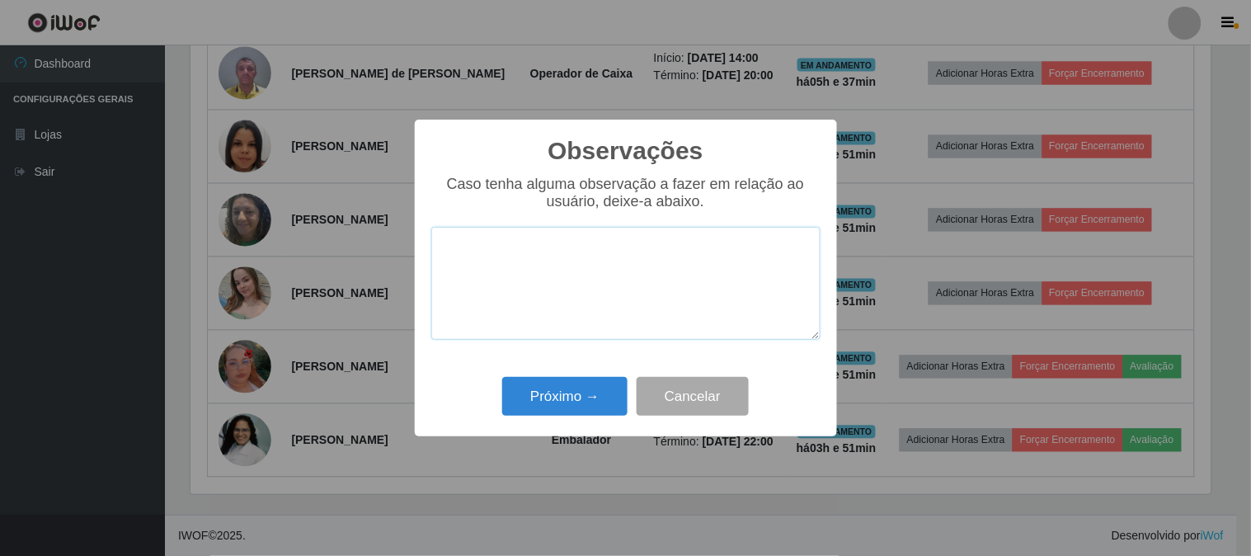
click at [561, 303] on textarea at bounding box center [625, 283] width 389 height 113
type textarea "PONTUAL"
click at [554, 397] on button "Próximo →" at bounding box center [564, 396] width 125 height 39
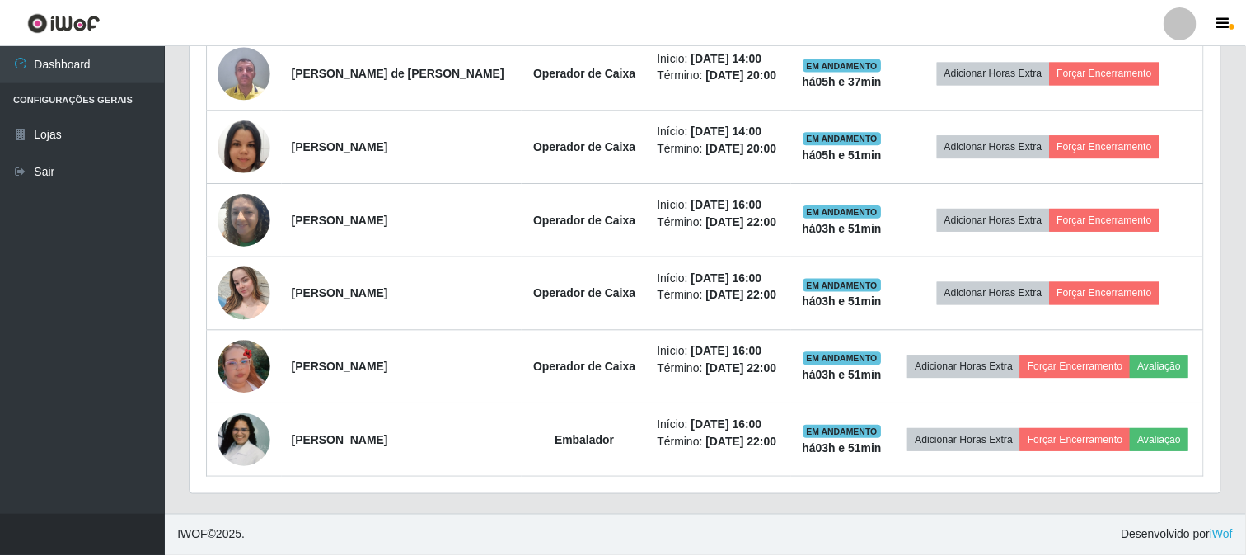
scroll to position [341, 1030]
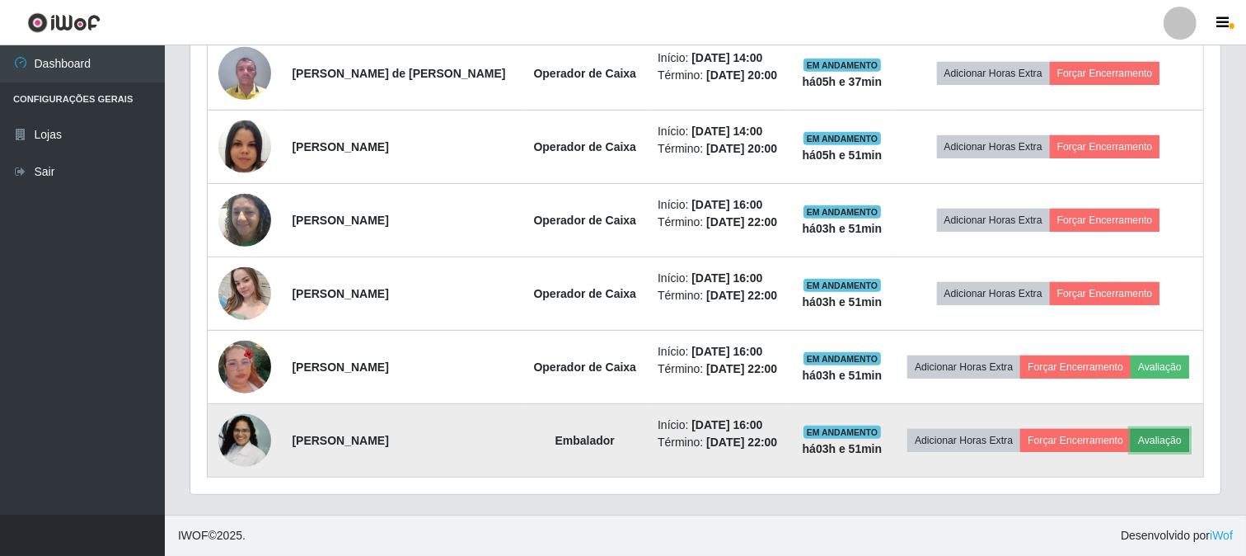
click at [1161, 440] on button "Avaliação" at bounding box center [1160, 440] width 59 height 23
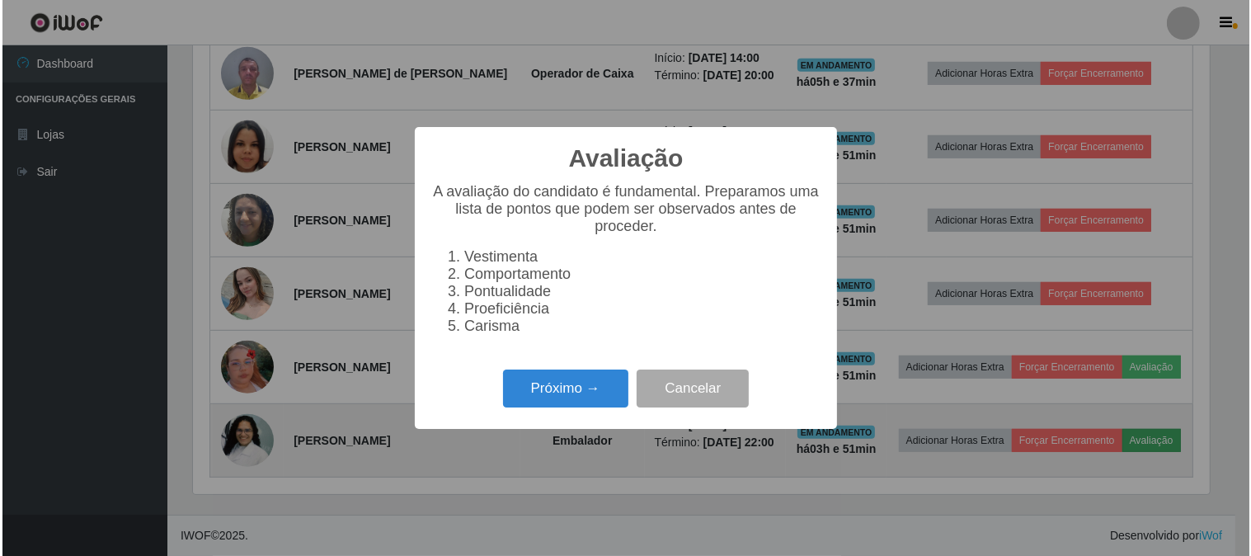
scroll to position [341, 1020]
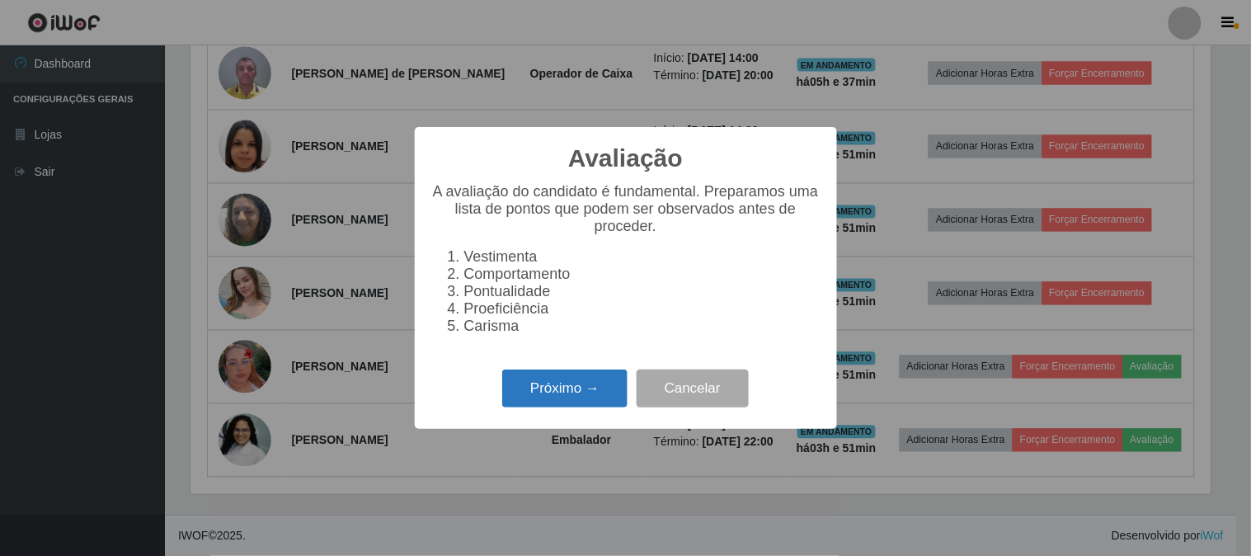
click at [580, 387] on button "Próximo →" at bounding box center [564, 388] width 125 height 39
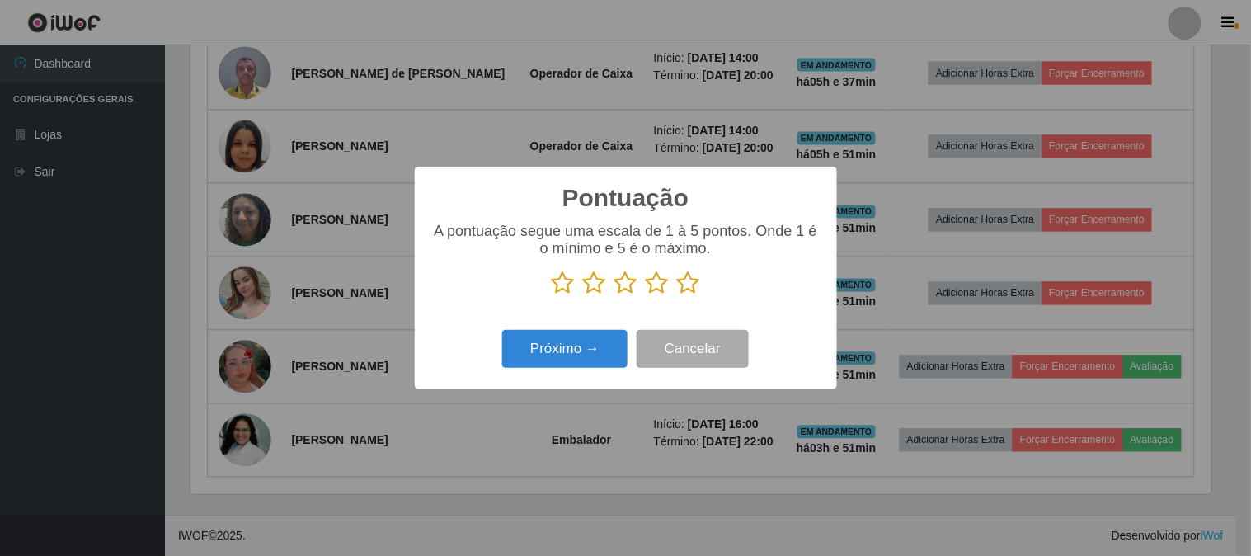
scroll to position [823994, 823316]
click at [688, 284] on icon at bounding box center [688, 282] width 23 height 25
click at [677, 295] on input "radio" at bounding box center [677, 295] width 0 height 0
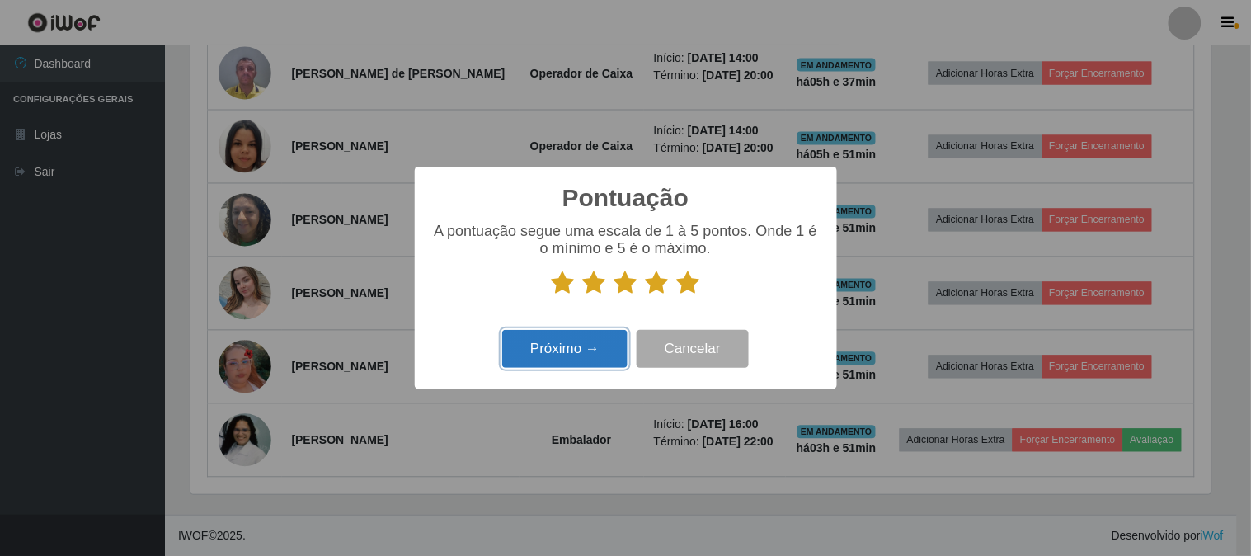
click at [584, 351] on button "Próximo →" at bounding box center [564, 349] width 125 height 39
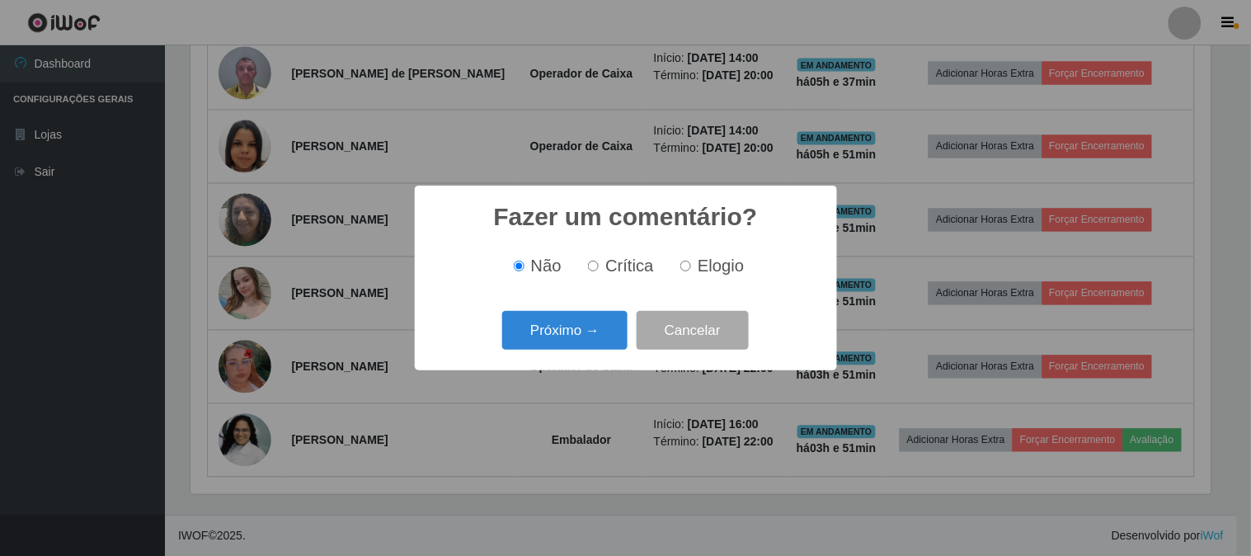
click at [680, 269] on input "Elogio" at bounding box center [685, 265] width 11 height 11
radio input "true"
click at [550, 324] on button "Próximo →" at bounding box center [564, 330] width 125 height 39
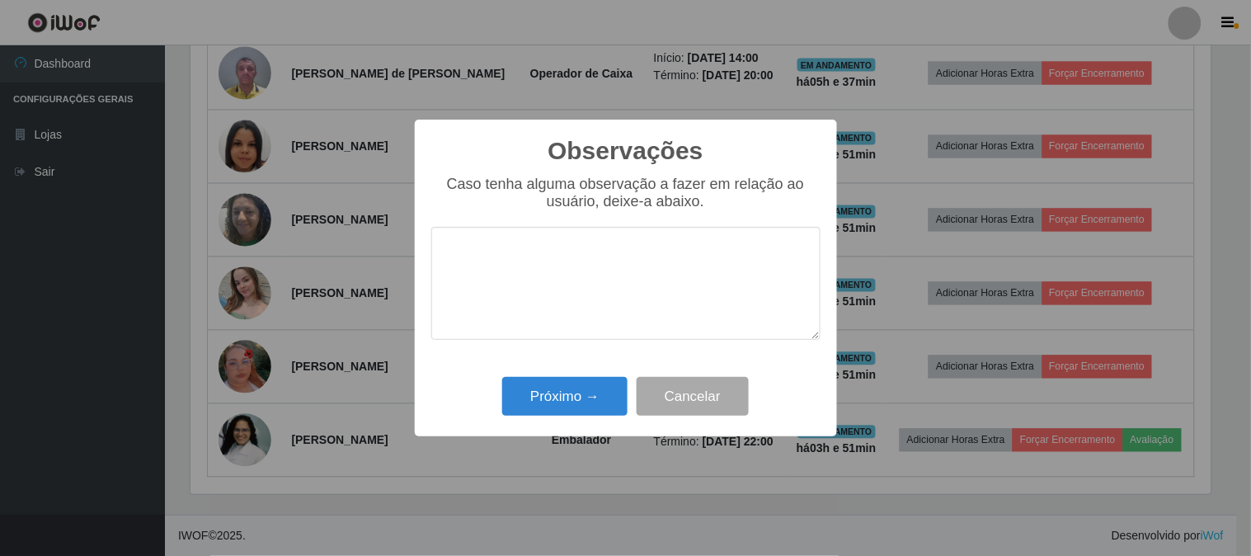
click at [603, 298] on textarea at bounding box center [625, 283] width 389 height 113
type textarea "PONTUAL"
click at [588, 386] on button "Próximo →" at bounding box center [564, 396] width 125 height 39
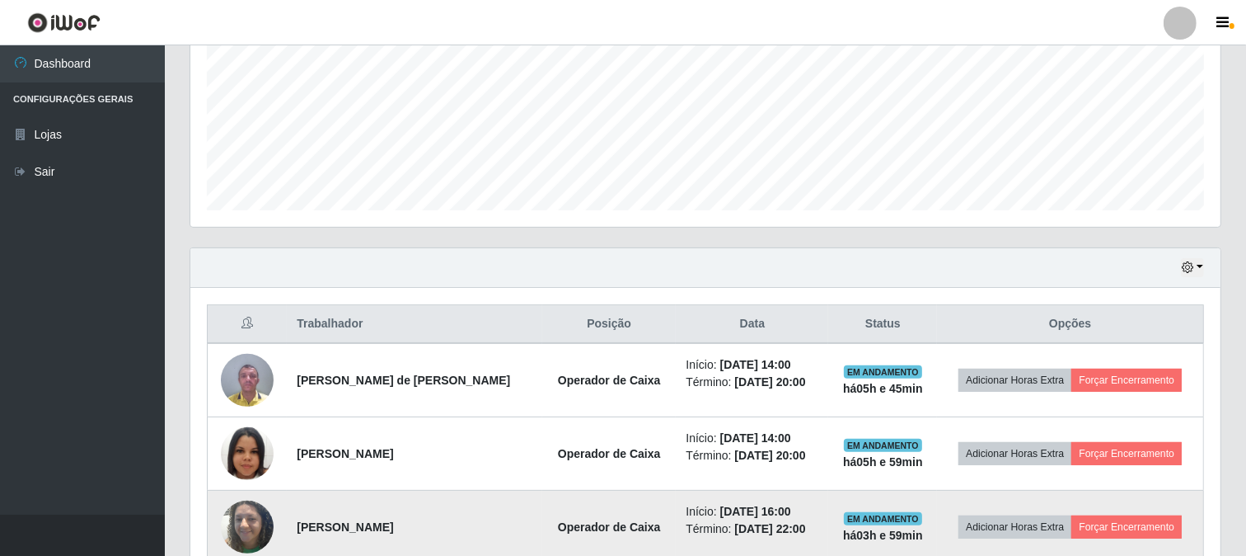
scroll to position [411, 0]
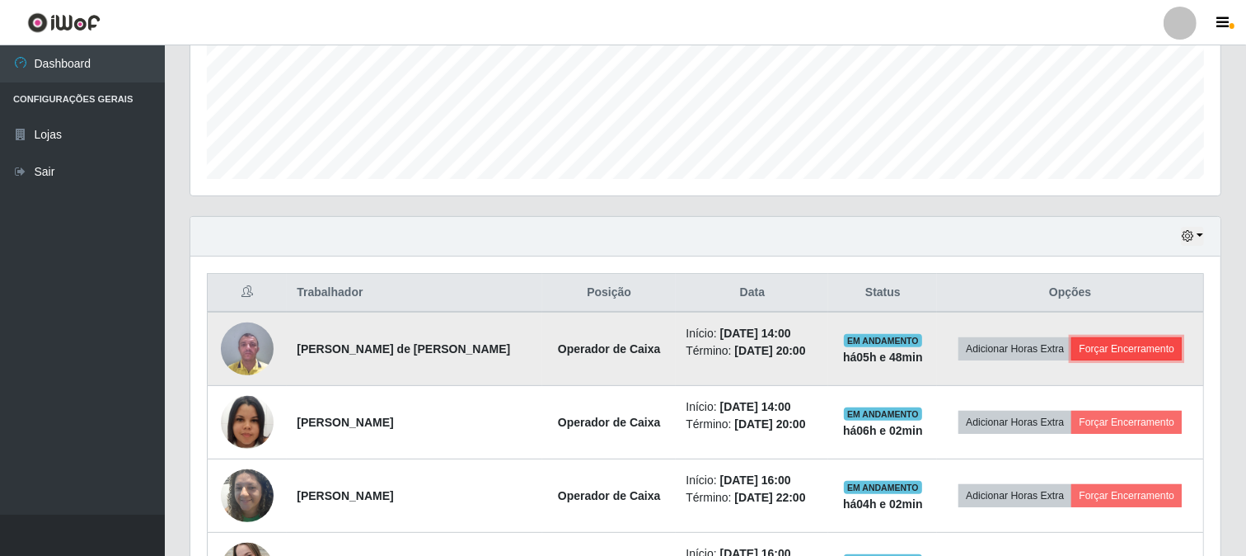
click at [1125, 351] on button "Forçar Encerramento" at bounding box center [1127, 348] width 110 height 23
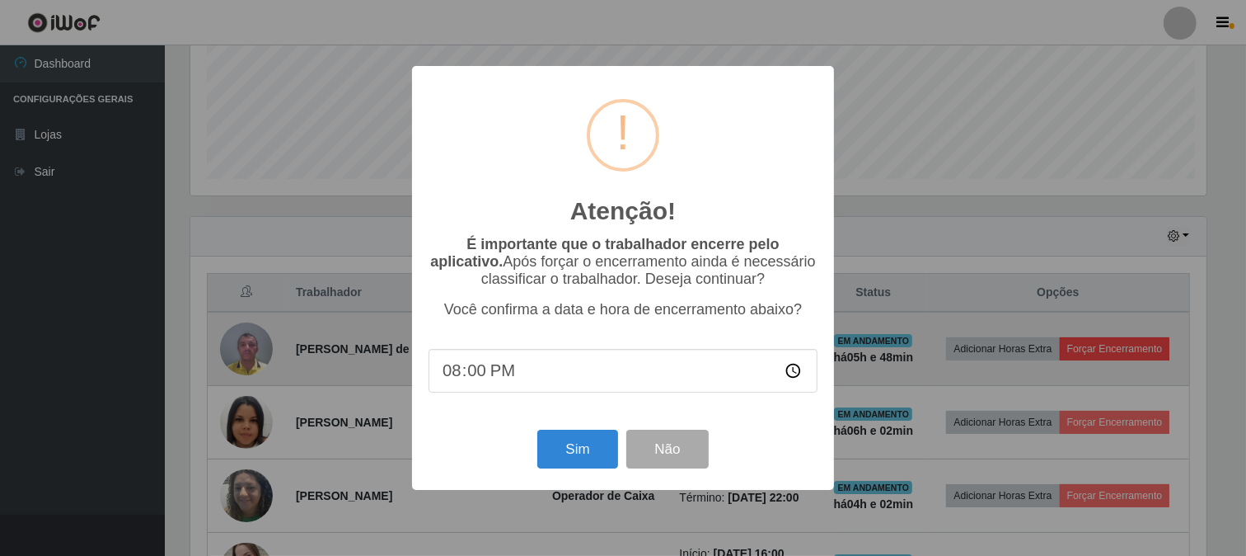
scroll to position [341, 1020]
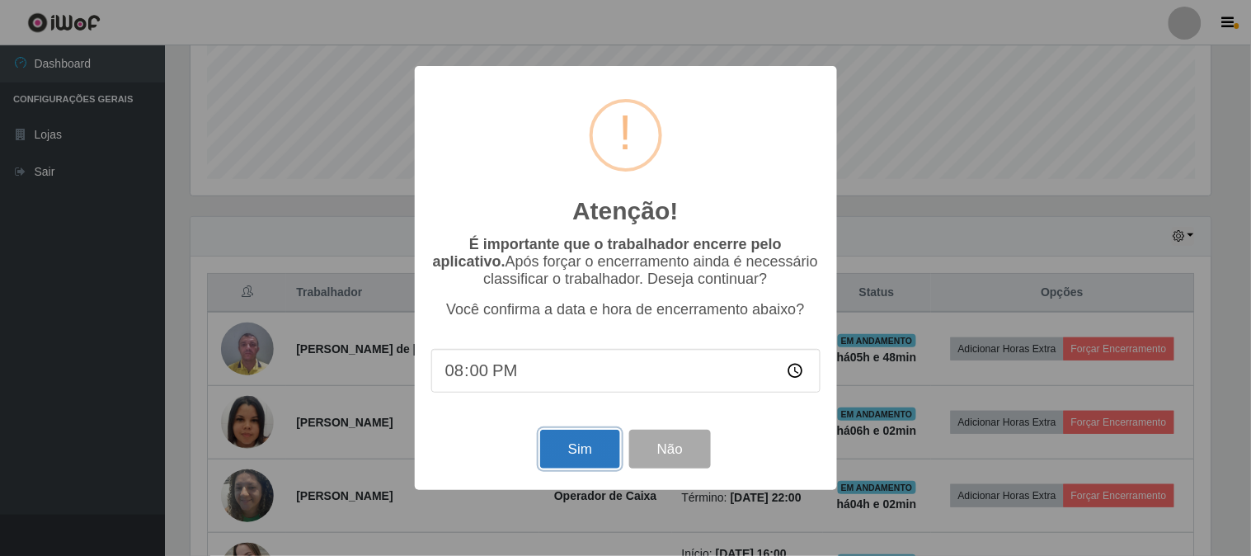
click at [598, 460] on button "Sim" at bounding box center [580, 448] width 80 height 39
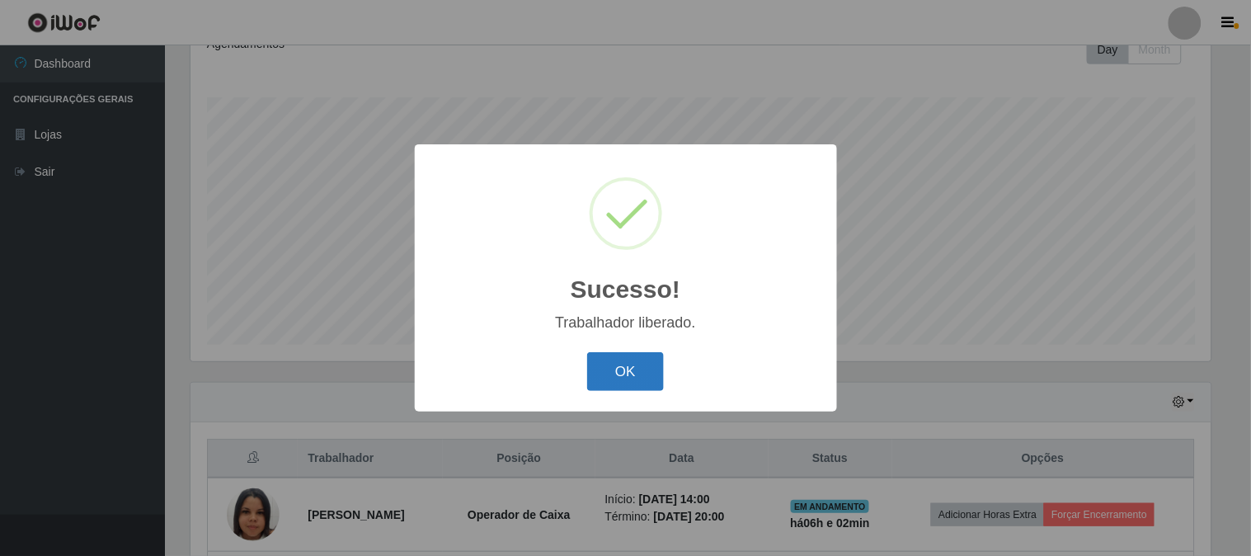
click at [611, 371] on button "OK" at bounding box center [625, 371] width 77 height 39
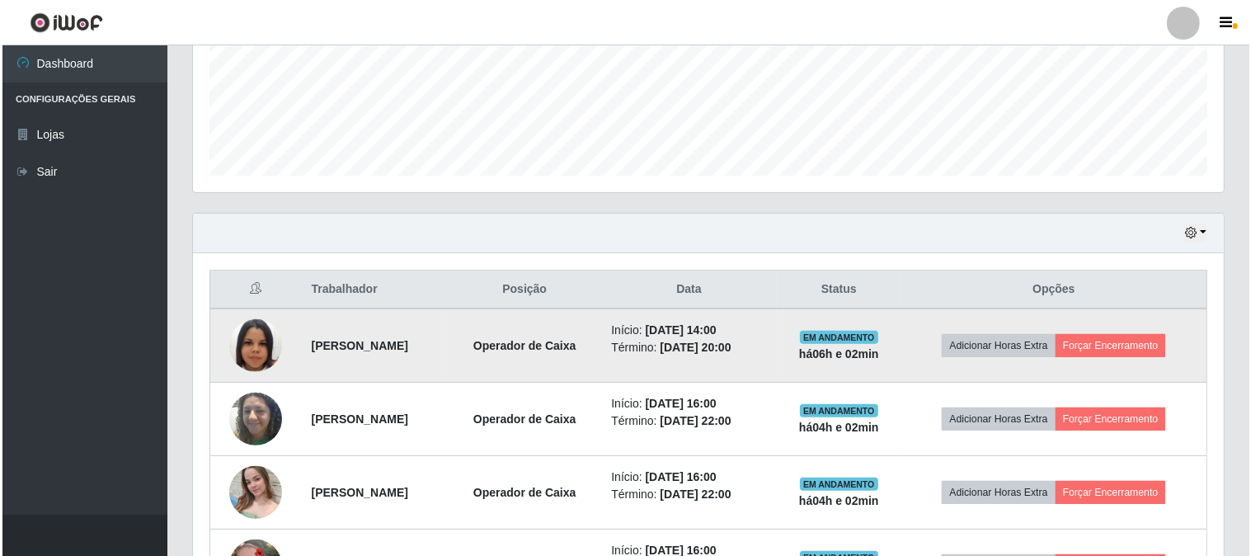
scroll to position [429, 0]
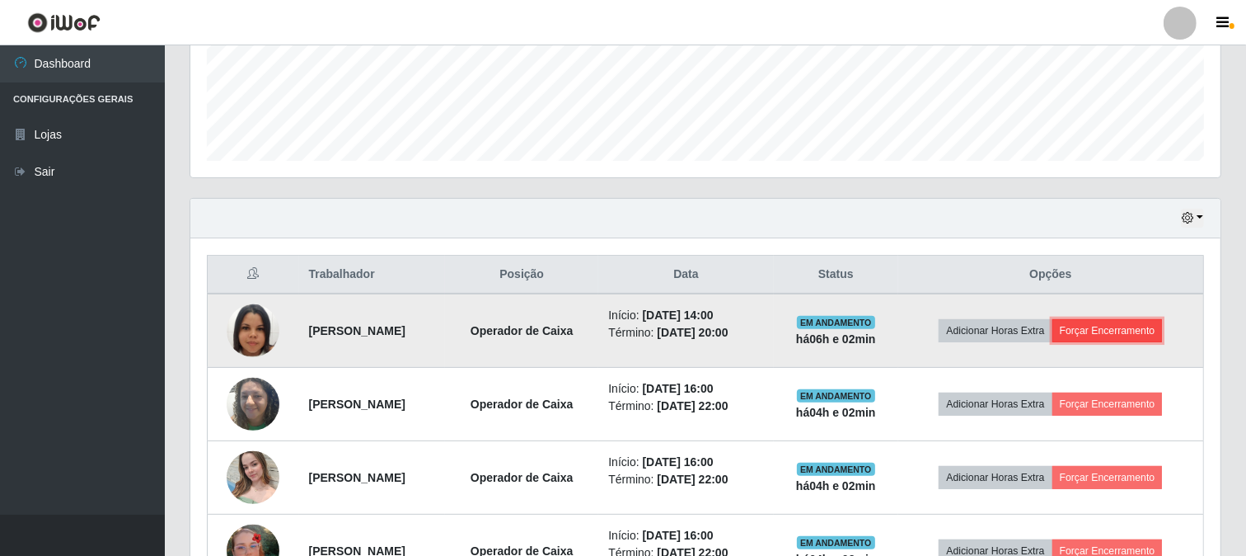
click at [1092, 331] on button "Forçar Encerramento" at bounding box center [1108, 330] width 110 height 23
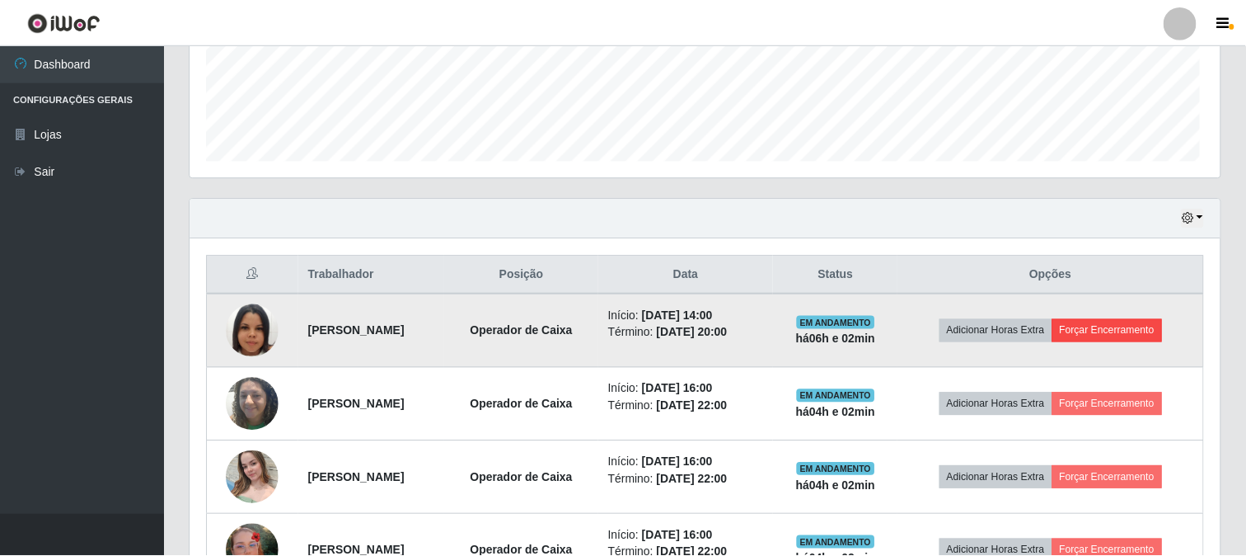
scroll to position [341, 1020]
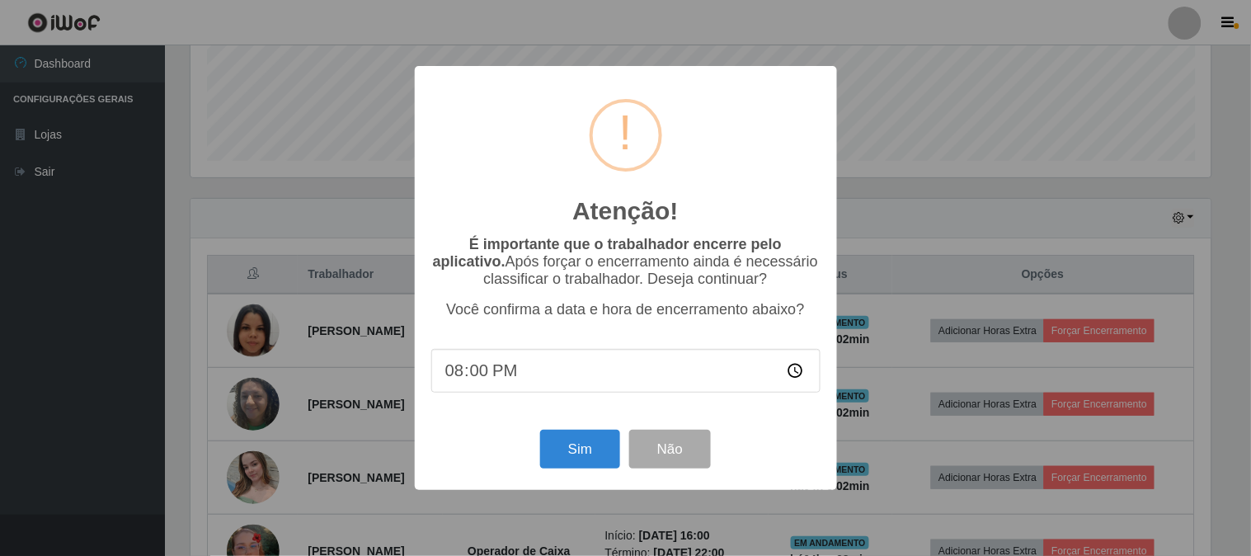
click at [913, 322] on div "Atenção! × É importante que o trabalhador encerre pelo aplicativo. Após forçar …" at bounding box center [625, 278] width 1251 height 556
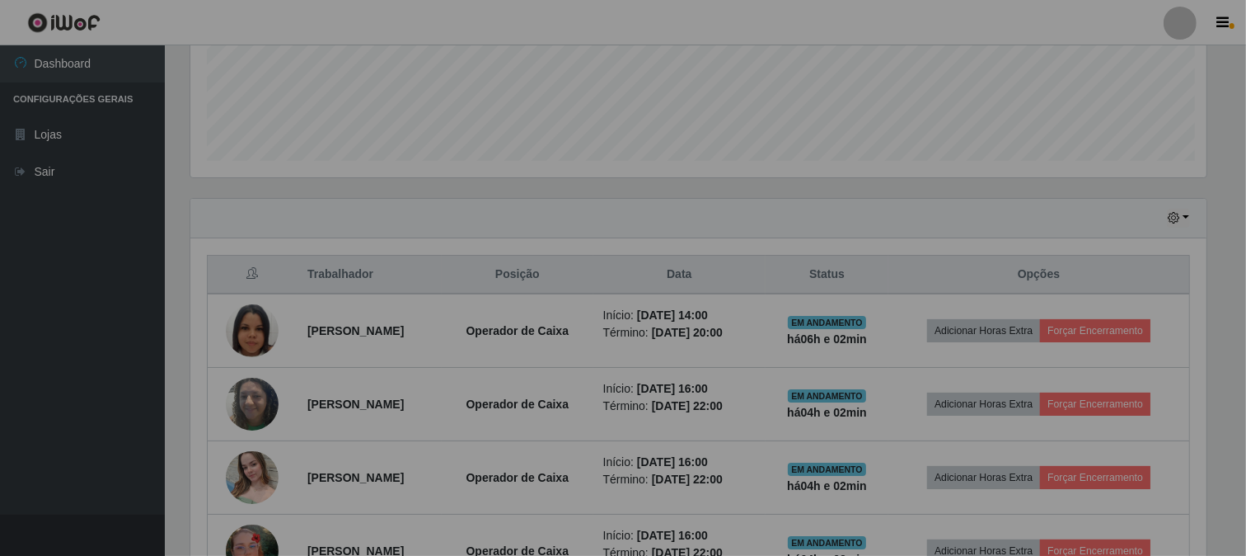
scroll to position [341, 1030]
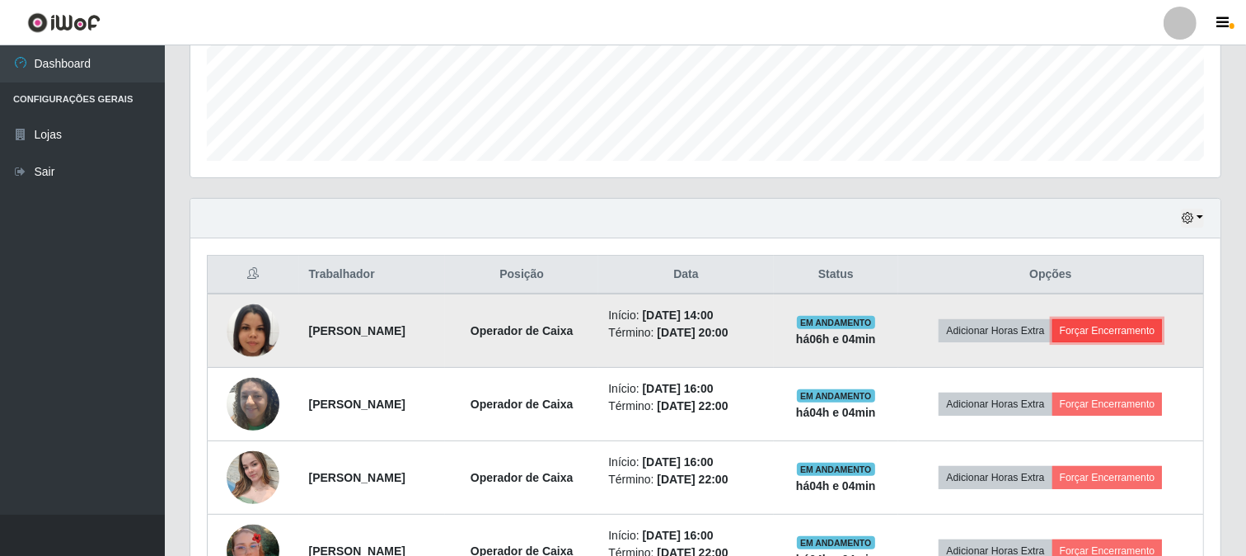
click at [1152, 319] on button "Forçar Encerramento" at bounding box center [1108, 330] width 110 height 23
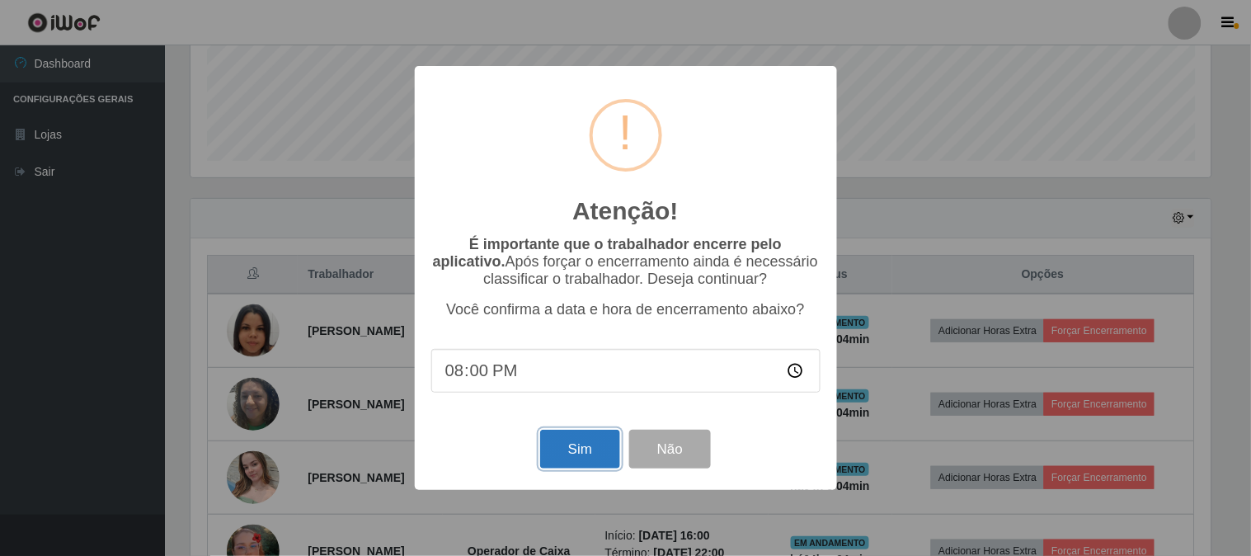
click at [561, 440] on button "Sim" at bounding box center [580, 448] width 80 height 39
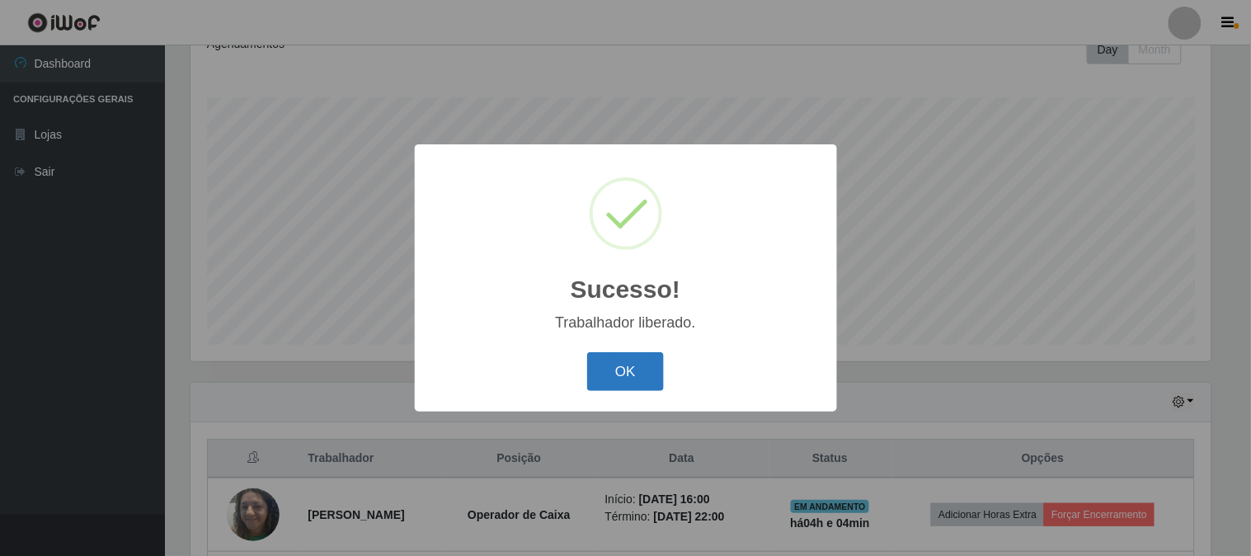
click at [644, 375] on button "OK" at bounding box center [625, 371] width 77 height 39
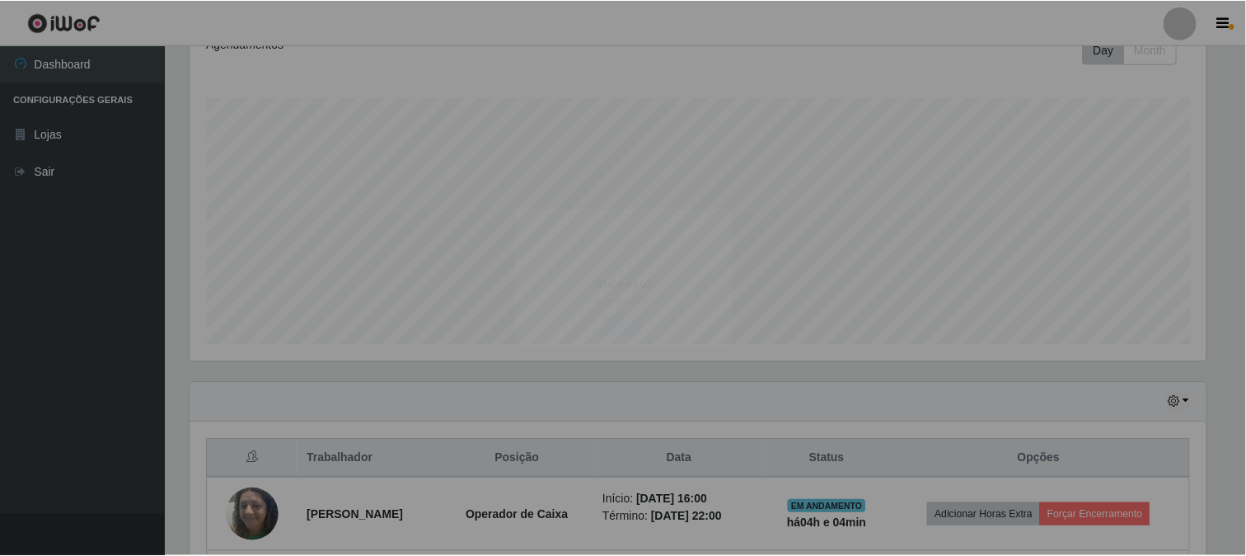
scroll to position [341, 1030]
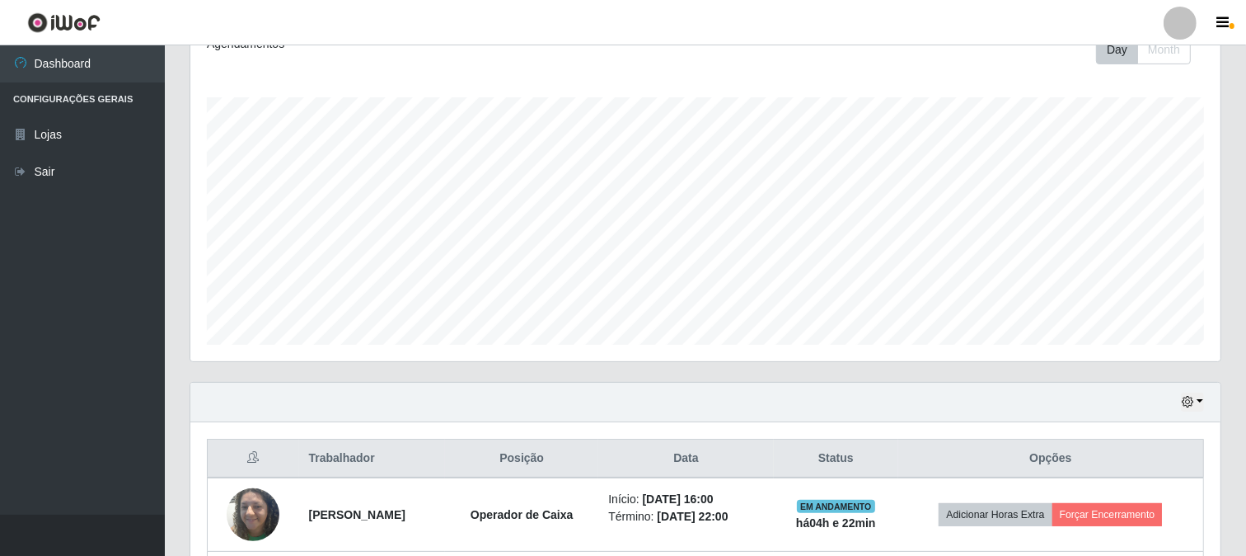
click at [644, 375] on div "Agendamentos Day Month 09/08 Agendamentos 47.62" at bounding box center [705, 200] width 1057 height 364
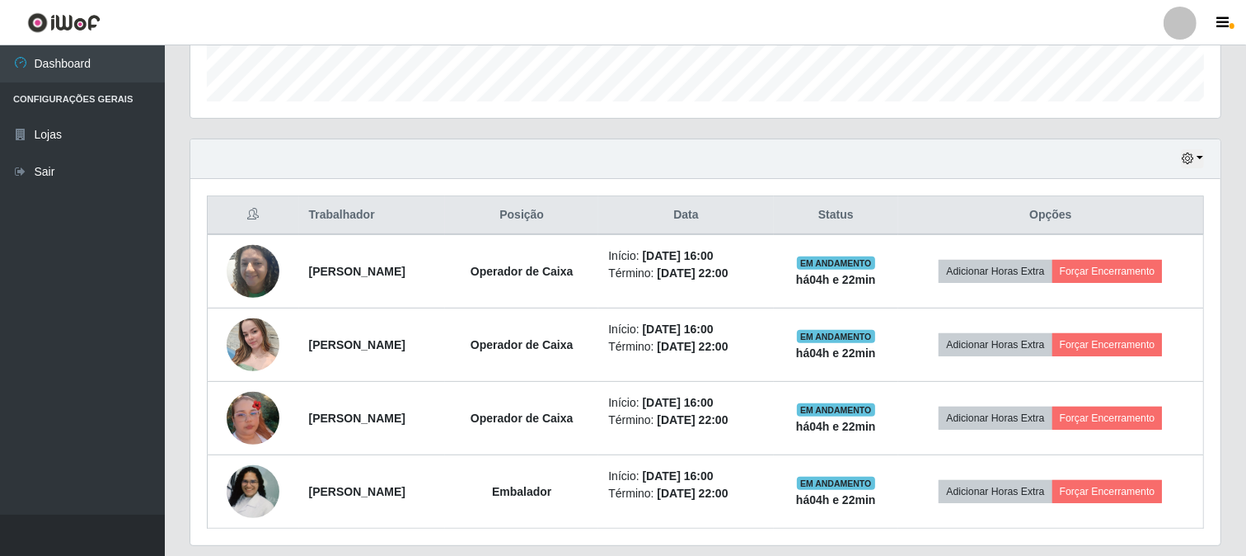
scroll to position [520, 0]
